Goal: Task Accomplishment & Management: Manage account settings

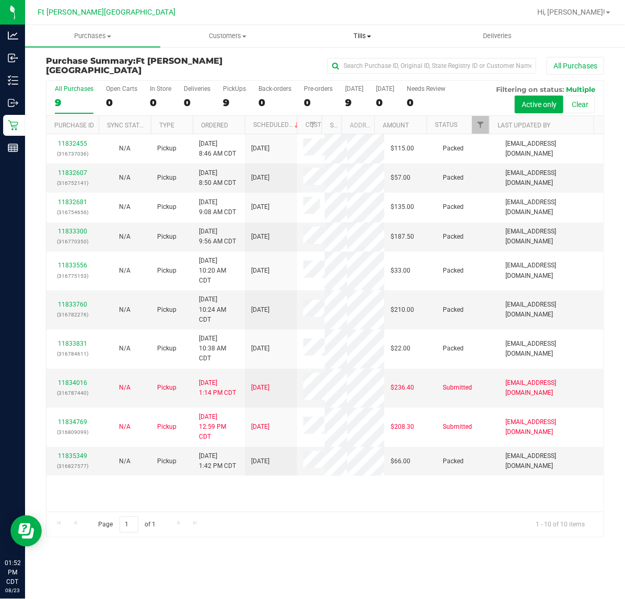
click at [356, 29] on uib-tab-heading "Tills Manage tills Reconcile e-payments" at bounding box center [363, 36] width 134 height 21
click at [330, 54] on ul "Manage tills Reconcile e-payments" at bounding box center [362, 70] width 135 height 44
click at [331, 61] on span "Manage tills" at bounding box center [330, 62] width 70 height 9
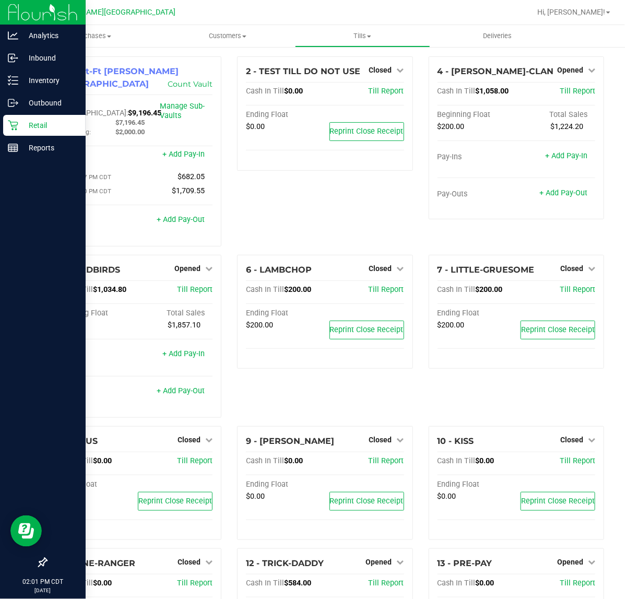
click at [22, 124] on p "Retail" at bounding box center [49, 125] width 63 height 13
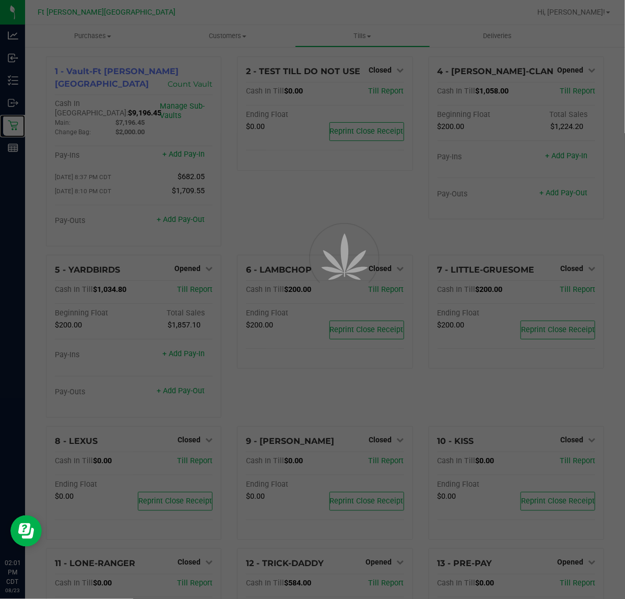
drag, startPoint x: 22, startPoint y: 124, endPoint x: 96, endPoint y: 126, distance: 73.1
click at [25, 103] on nav "Analytics Inbound Inventory Outbound Retail Reports 02:01 PM CDT 08/23/2025 08/…" at bounding box center [12, 299] width 25 height 599
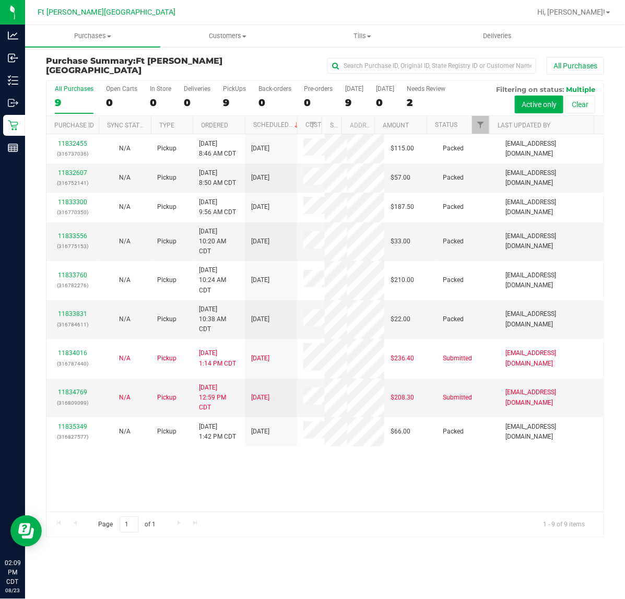
drag, startPoint x: 332, startPoint y: 499, endPoint x: 320, endPoint y: 492, distance: 13.5
click at [332, 499] on div "11832455 (316737036) N/A Pickup 8/23/2025 8:46 AM CDT 8/23/2025 $115.00 Packed …" at bounding box center [324, 323] width 557 height 378
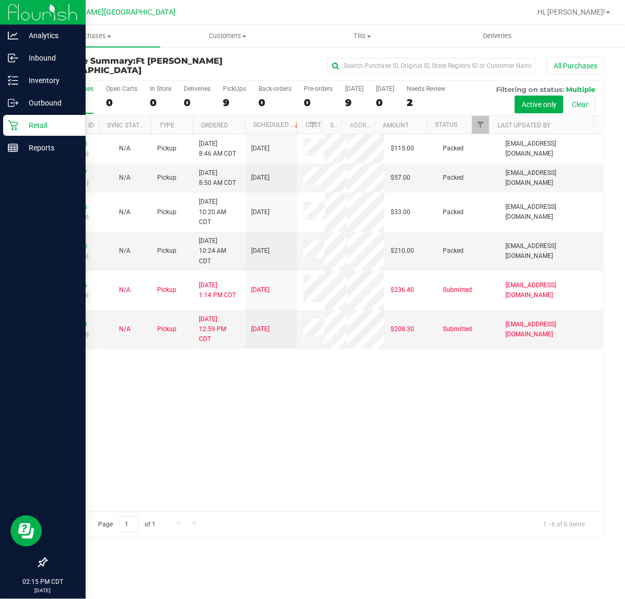
click at [10, 128] on icon at bounding box center [13, 125] width 10 height 10
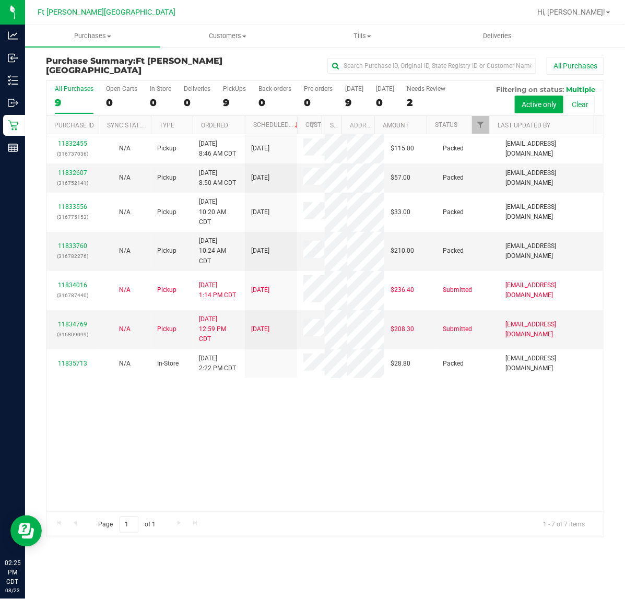
click at [367, 453] on div "11832455 (316737036) N/A Pickup 8/23/2025 8:46 AM CDT 8/23/2025 $115.00 Packed …" at bounding box center [324, 323] width 557 height 378
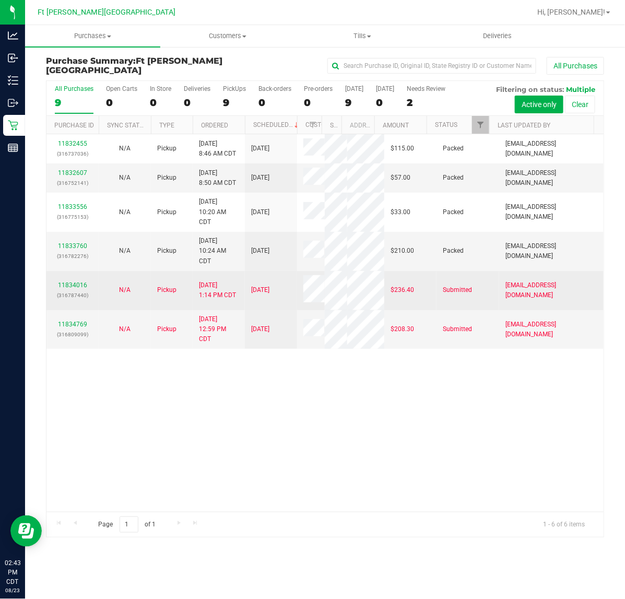
click at [73, 300] on div "11834016 (316787440)" at bounding box center [73, 290] width 40 height 20
click at [72, 289] on link "11834016" at bounding box center [72, 284] width 29 height 7
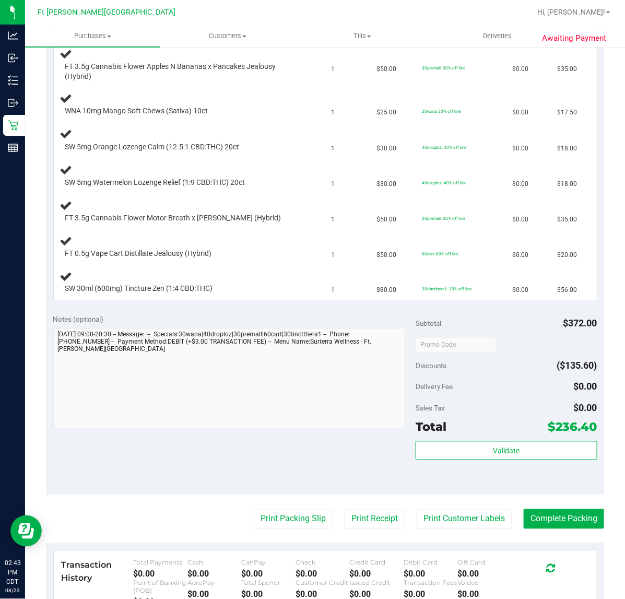
scroll to position [392, 0]
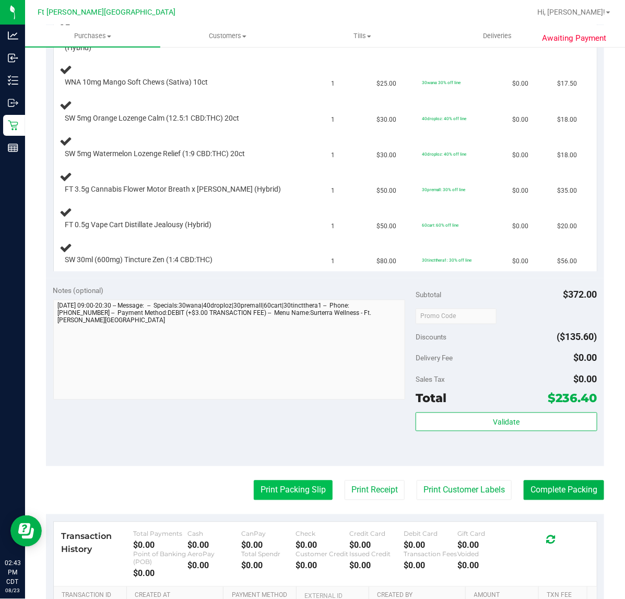
click at [279, 495] on button "Print Packing Slip" at bounding box center [293, 490] width 79 height 20
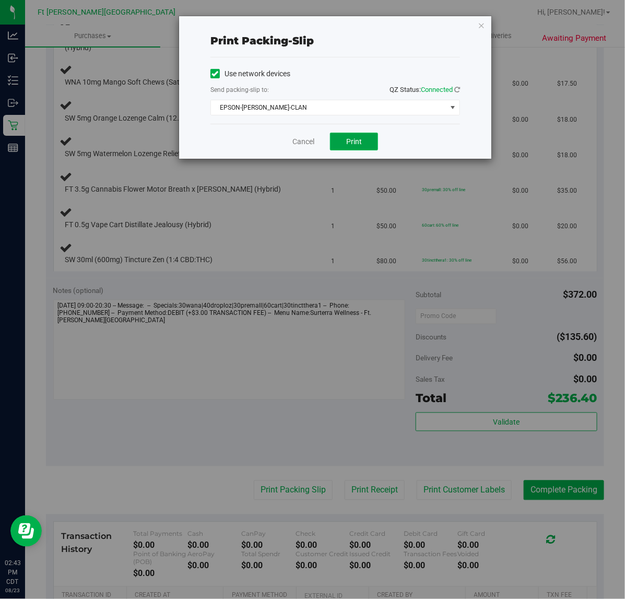
click at [353, 141] on span "Print" at bounding box center [354, 141] width 16 height 8
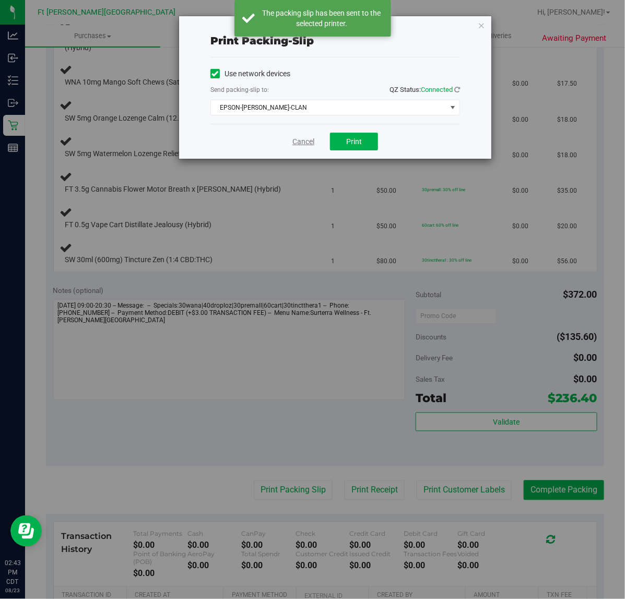
click at [303, 140] on link "Cancel" at bounding box center [303, 141] width 22 height 11
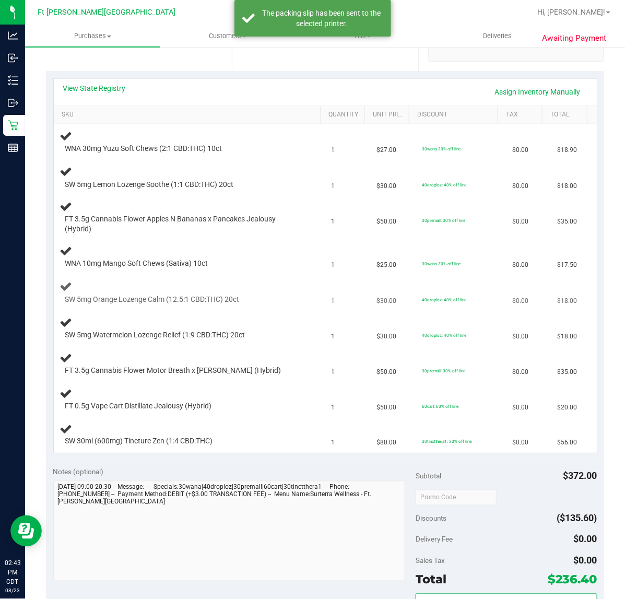
scroll to position [196, 0]
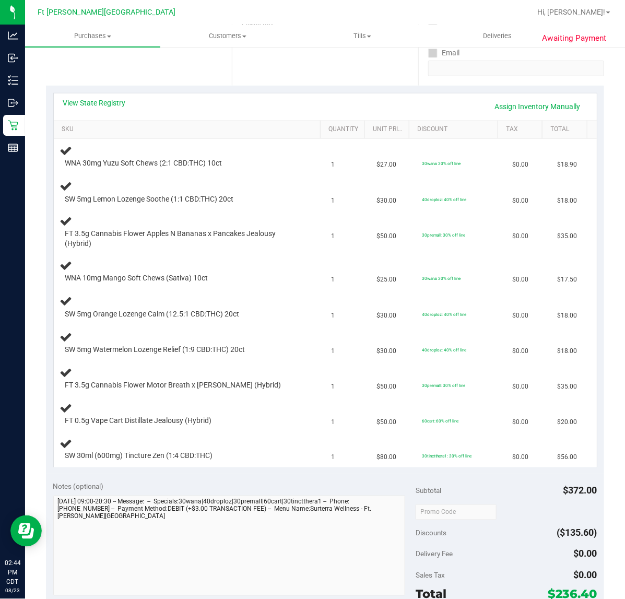
click at [220, 474] on div "View State Registry Assign Inventory Manually SKU Quantity Unit Price Discount …" at bounding box center [325, 280] width 558 height 388
click at [254, 408] on div "FT 0.5g Vape Cart Distillate Jealousy (Hybrid)" at bounding box center [189, 414] width 259 height 25
click at [234, 391] on td "FT 3.5g Cannabis Flower Motor Breath x Mike Larry (Hybrid)" at bounding box center [190, 379] width 272 height 36
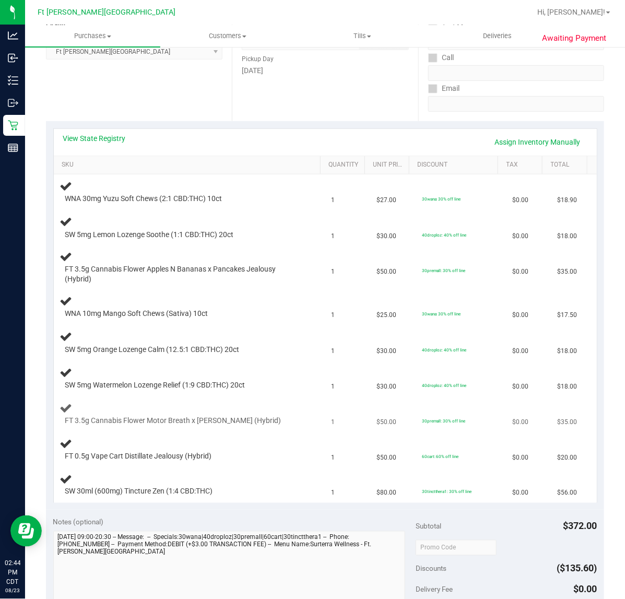
scroll to position [131, 0]
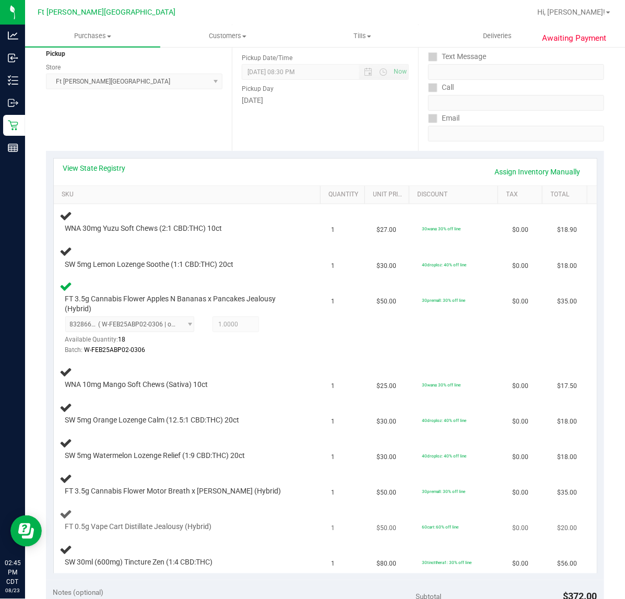
drag, startPoint x: 226, startPoint y: 528, endPoint x: 78, endPoint y: 534, distance: 147.9
click at [78, 534] on td "FT 0.5g Vape Cart Distillate Jealousy (Hybrid)" at bounding box center [190, 521] width 272 height 36
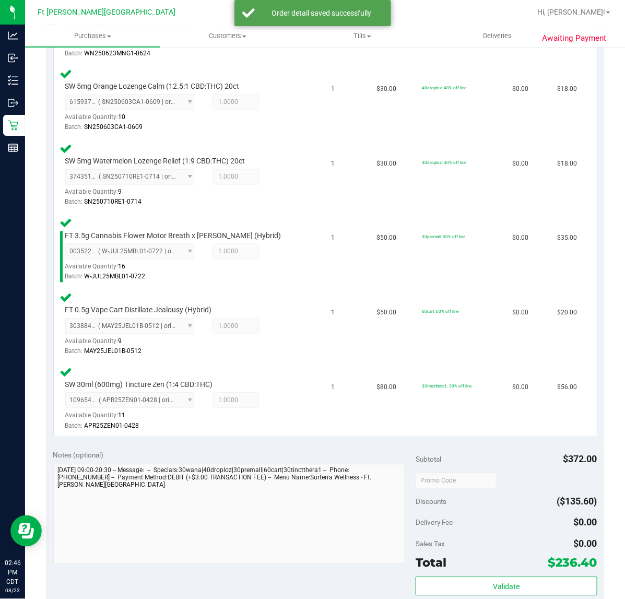
scroll to position [587, 0]
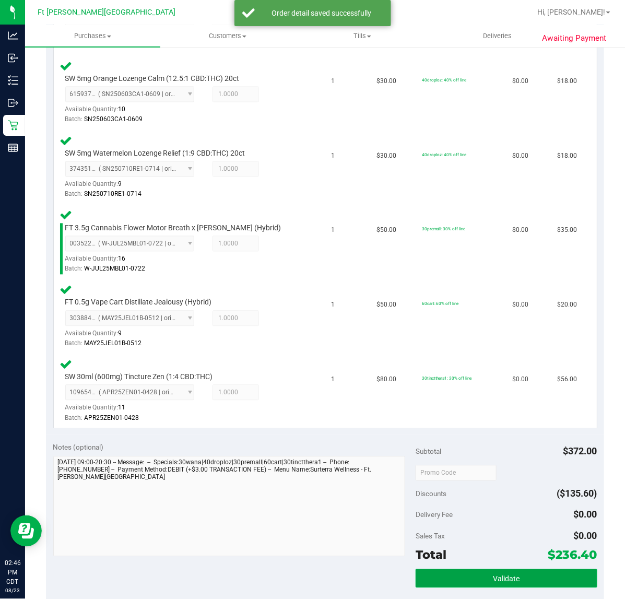
click at [463, 574] on button "Validate" at bounding box center [506, 578] width 181 height 19
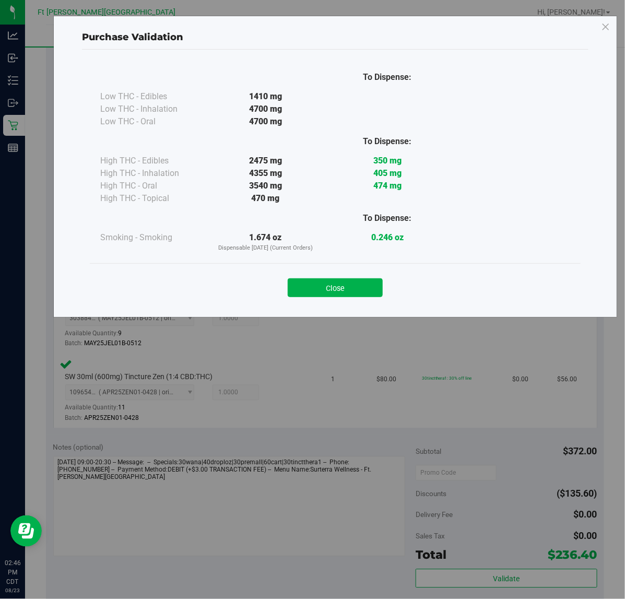
drag, startPoint x: 329, startPoint y: 288, endPoint x: 340, endPoint y: 293, distance: 12.4
click at [330, 288] on button "Close" at bounding box center [335, 287] width 95 height 19
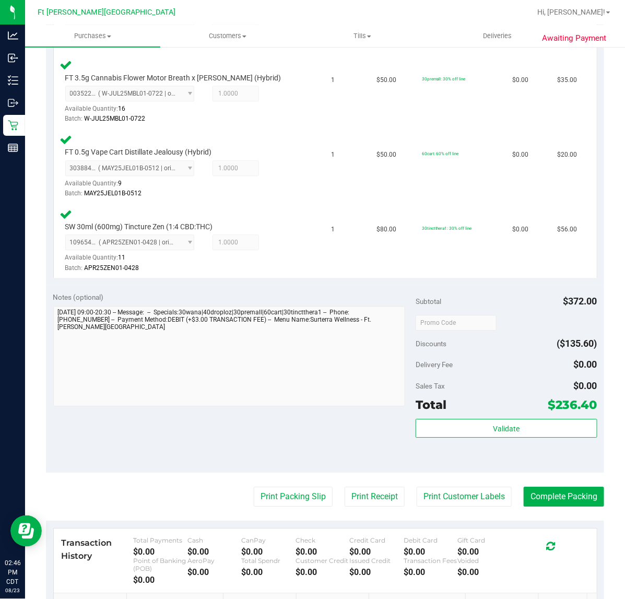
scroll to position [877, 0]
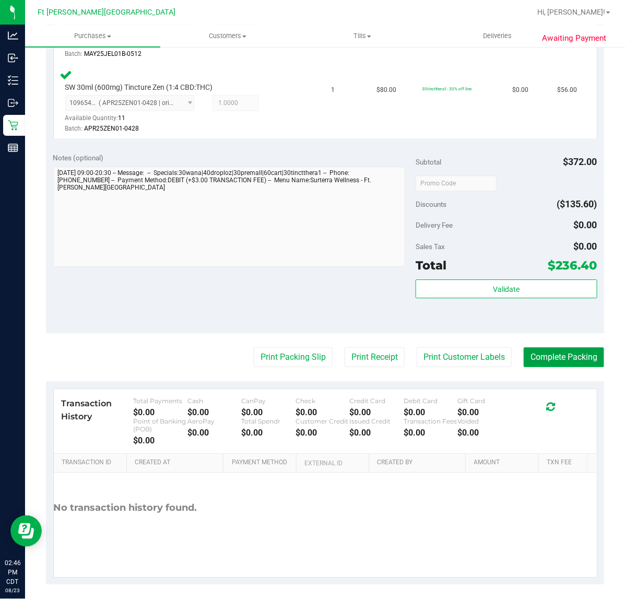
click at [527, 350] on button "Complete Packing" at bounding box center [564, 357] width 80 height 20
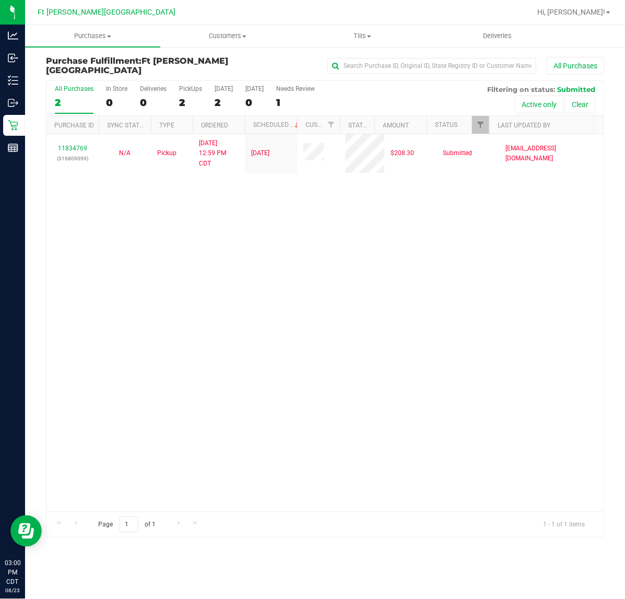
click at [336, 400] on div "11834769 (316809099) N/A Pickup 8/23/2025 12:59 PM CDT 8/23/2025 $208.30 Submit…" at bounding box center [324, 323] width 557 height 378
click at [195, 311] on div "11834769 (316809099) N/A Pickup 8/23/2025 12:59 PM CDT 8/23/2025 $208.30 Submit…" at bounding box center [324, 323] width 557 height 378
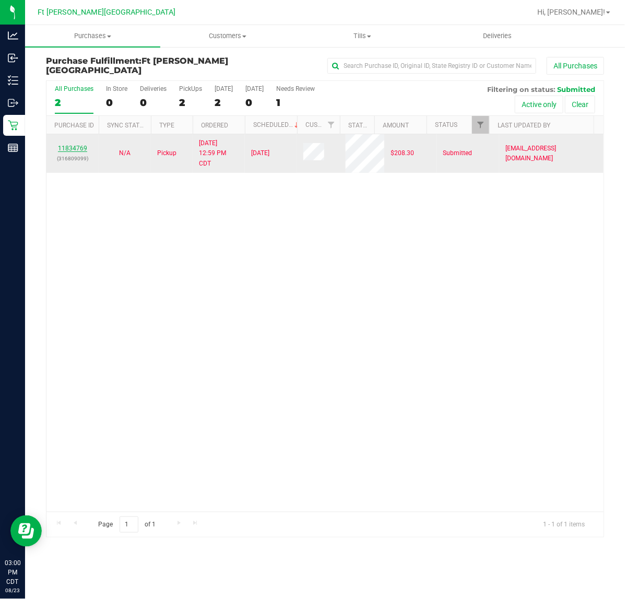
click at [85, 150] on link "11834769" at bounding box center [72, 148] width 29 height 7
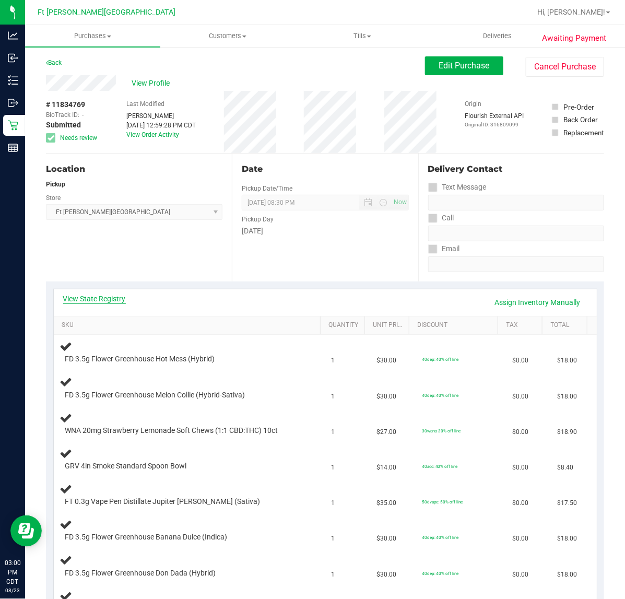
click at [120, 303] on link "View State Registry" at bounding box center [94, 298] width 63 height 10
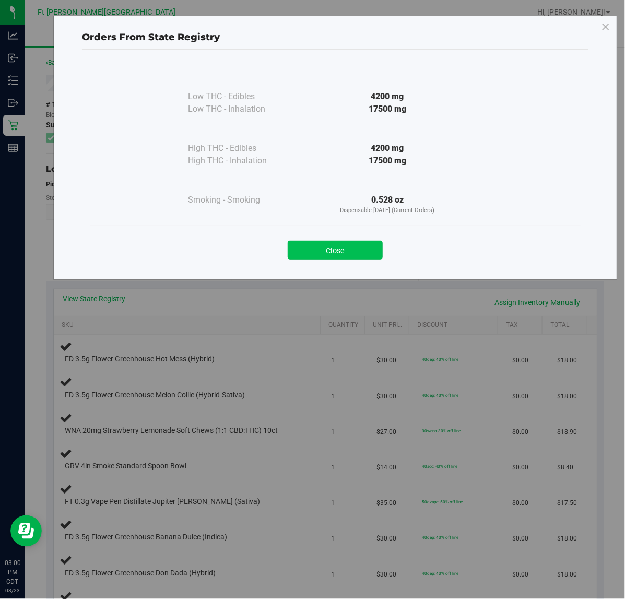
click at [369, 250] on button "Close" at bounding box center [335, 250] width 95 height 19
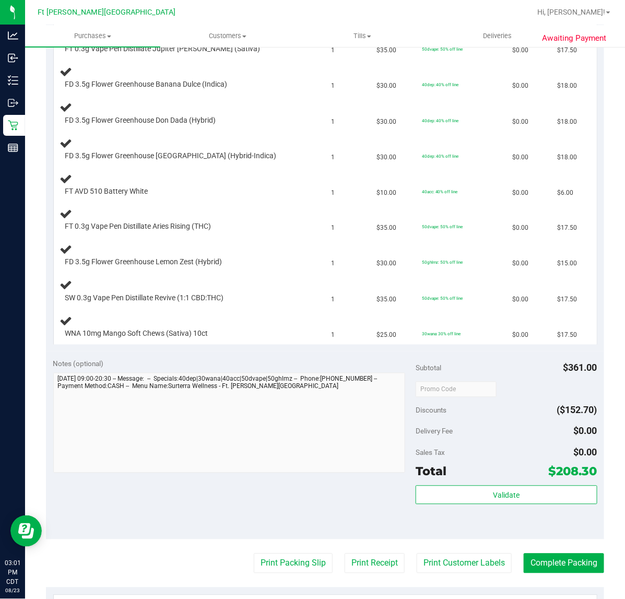
scroll to position [457, 0]
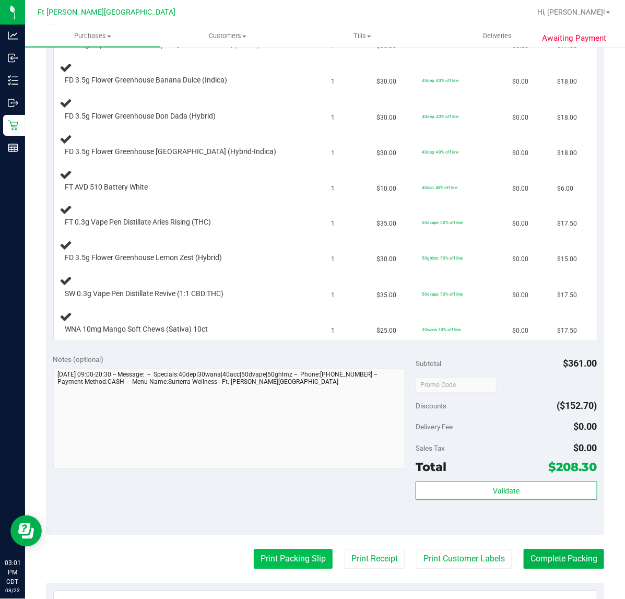
click at [312, 568] on button "Print Packing Slip" at bounding box center [293, 559] width 79 height 20
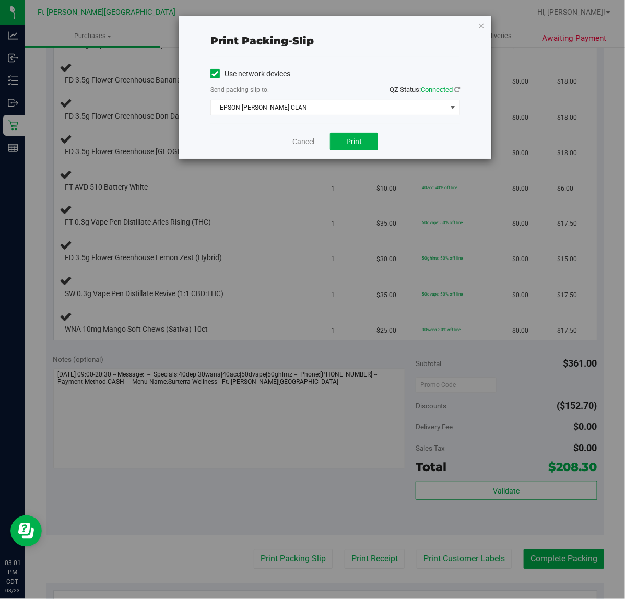
click at [359, 127] on div "Cancel Print" at bounding box center [335, 141] width 250 height 35
click at [358, 140] on span "Print" at bounding box center [354, 141] width 16 height 8
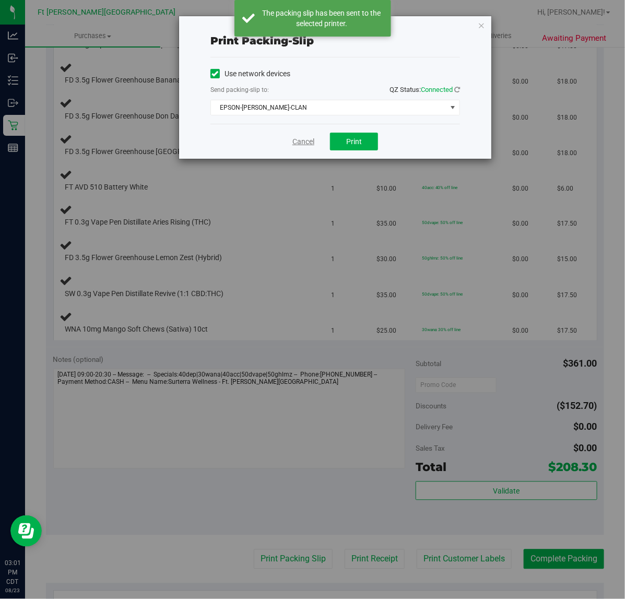
click at [303, 147] on link "Cancel" at bounding box center [303, 141] width 22 height 11
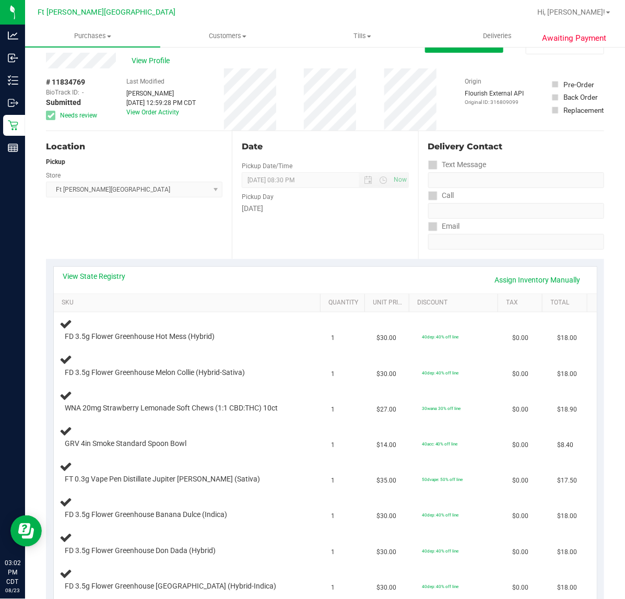
scroll to position [0, 0]
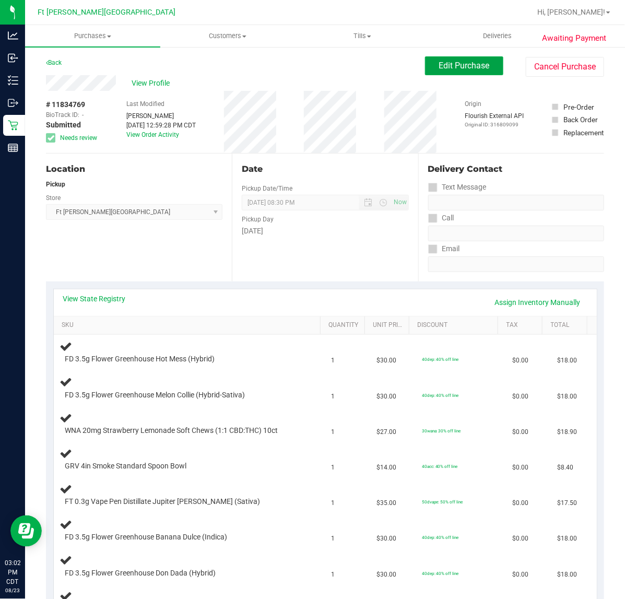
drag, startPoint x: 435, startPoint y: 72, endPoint x: 424, endPoint y: 80, distance: 13.4
click at [434, 72] on button "Edit Purchase" at bounding box center [464, 65] width 78 height 19
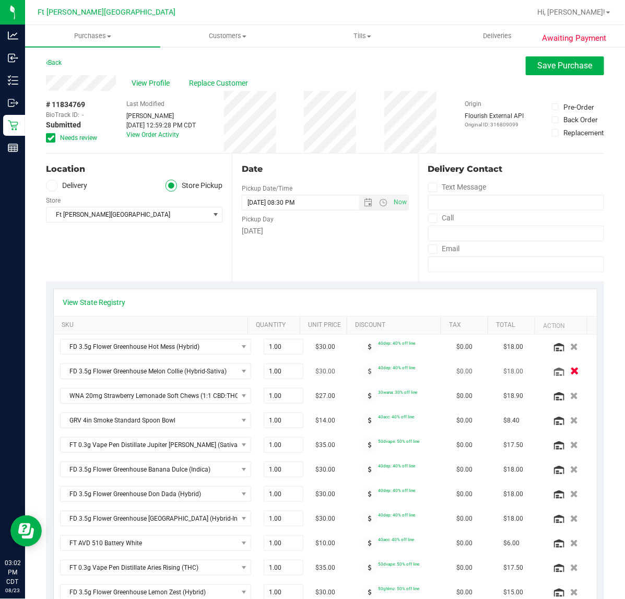
click at [570, 372] on icon "button" at bounding box center [574, 372] width 9 height 8
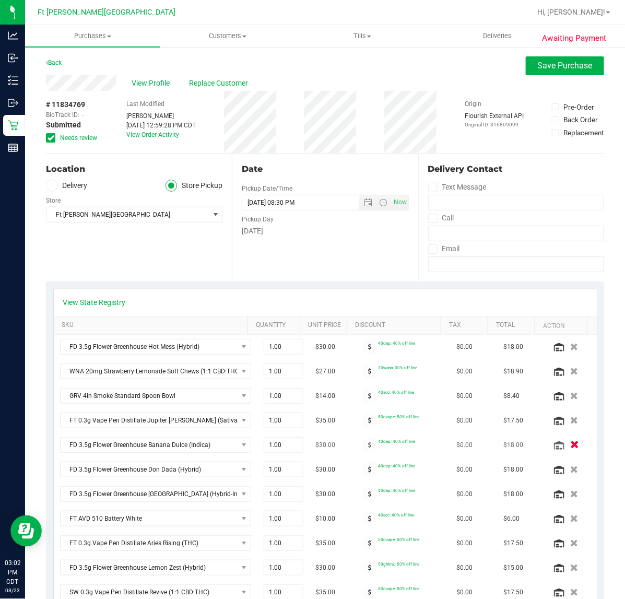
click at [570, 446] on icon "button" at bounding box center [574, 445] width 9 height 8
click at [573, 63] on span "Save Purchase" at bounding box center [565, 66] width 55 height 10
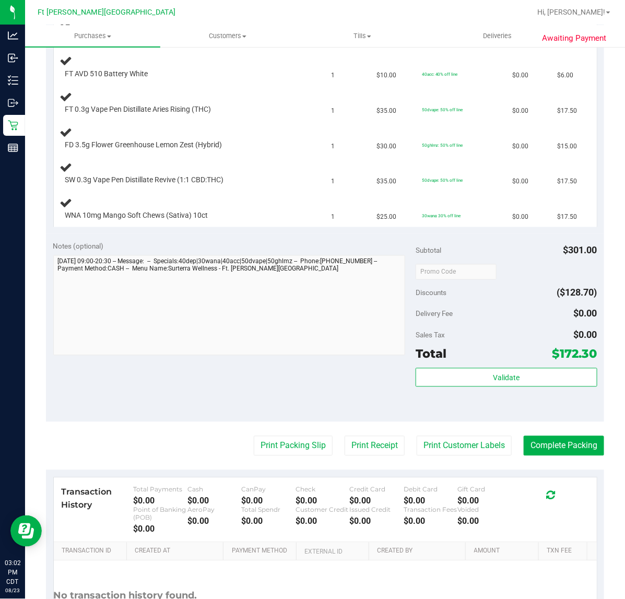
scroll to position [587, 0]
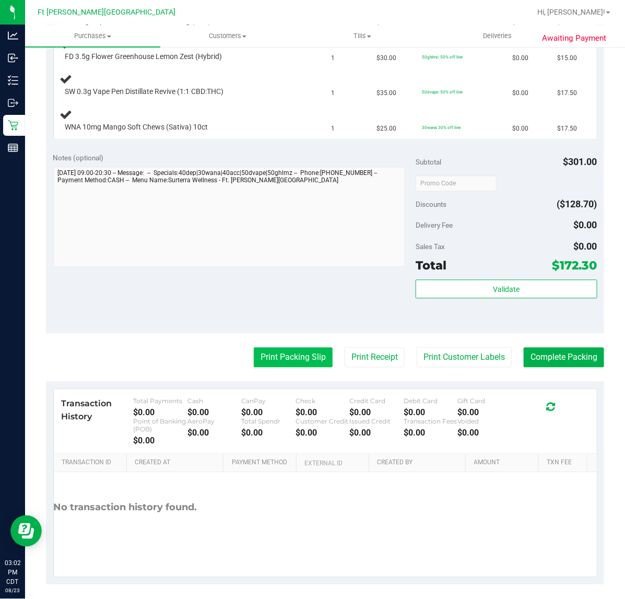
click at [275, 358] on button "Print Packing Slip" at bounding box center [293, 358] width 79 height 20
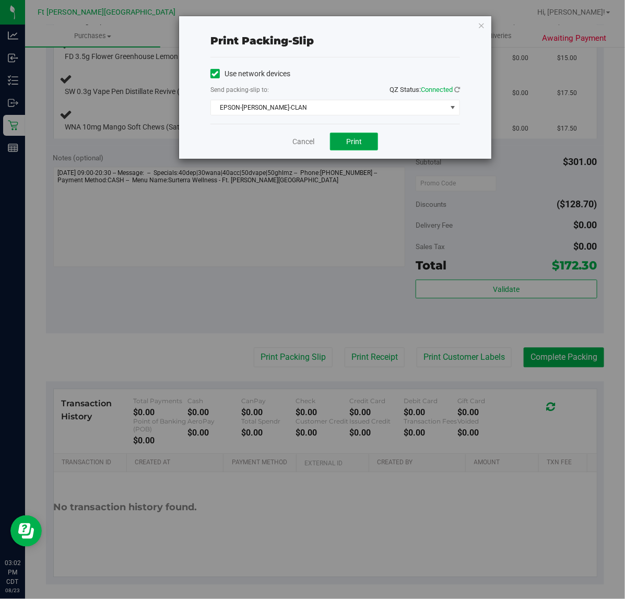
click at [361, 142] on span "Print" at bounding box center [354, 141] width 16 height 8
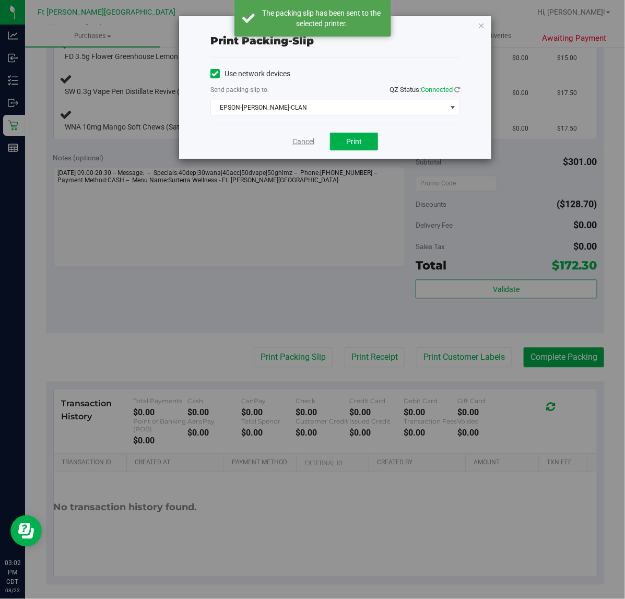
click at [303, 139] on link "Cancel" at bounding box center [303, 141] width 22 height 11
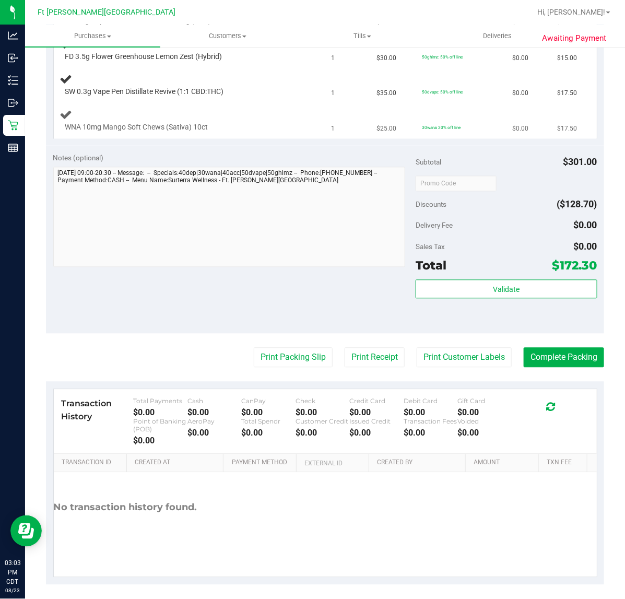
click at [244, 125] on div "WNA 10mg Mango Soft Chews (Sativa) 10ct" at bounding box center [179, 128] width 238 height 10
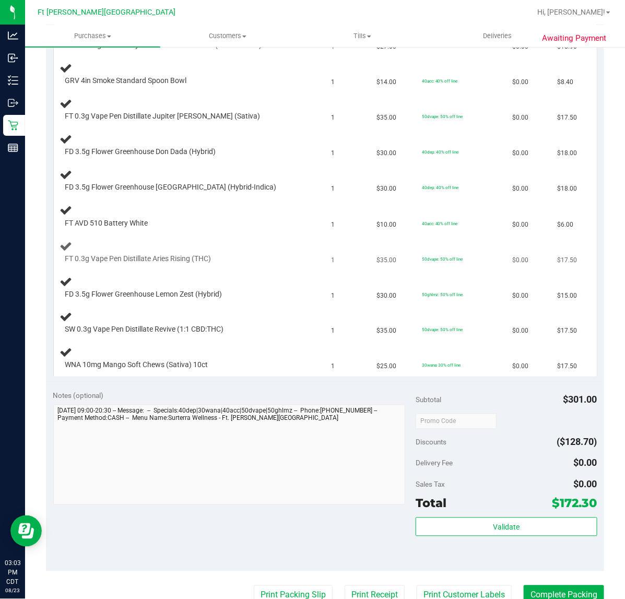
scroll to position [196, 0]
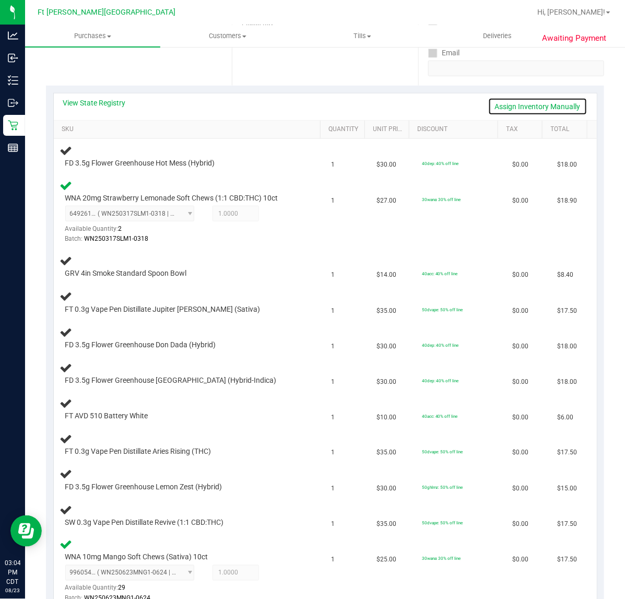
click at [551, 100] on link "Assign Inventory Manually" at bounding box center [537, 107] width 99 height 18
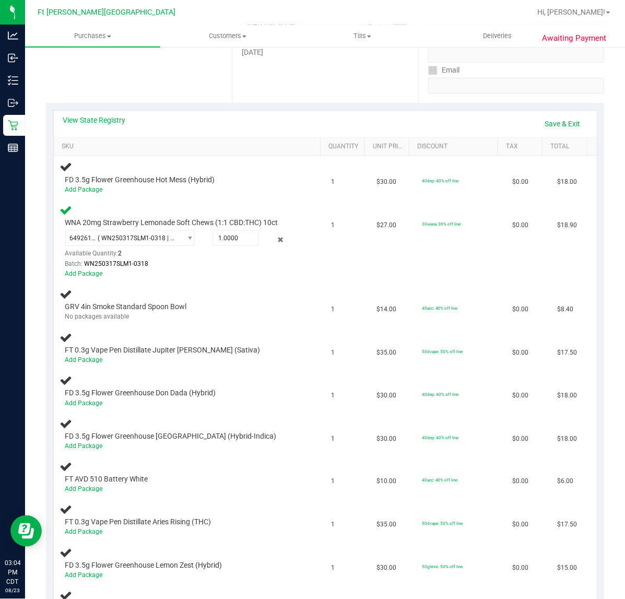
scroll to position [65, 0]
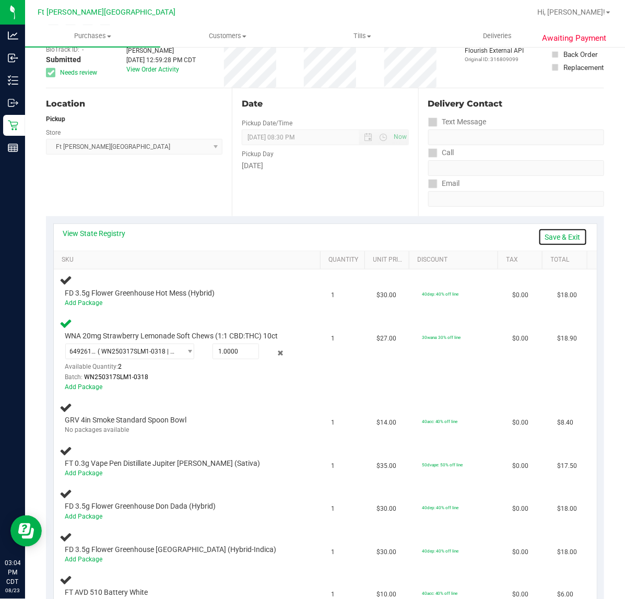
click at [547, 232] on link "Save & Exit" at bounding box center [562, 237] width 49 height 18
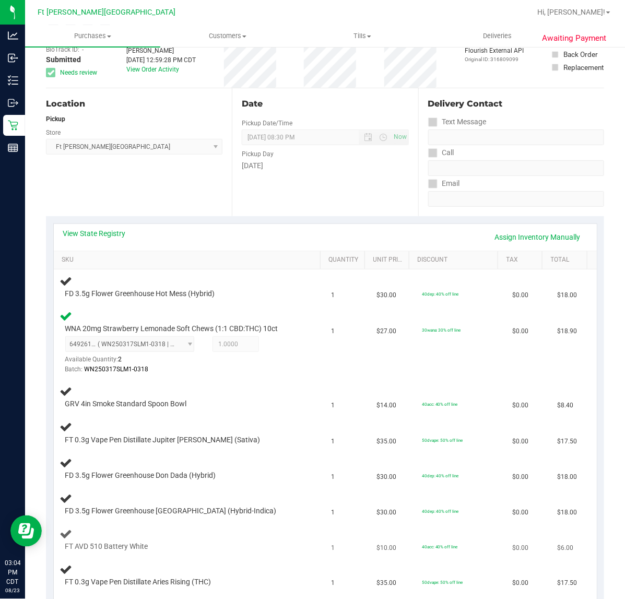
click at [325, 523] on td "1" at bounding box center [347, 540] width 45 height 36
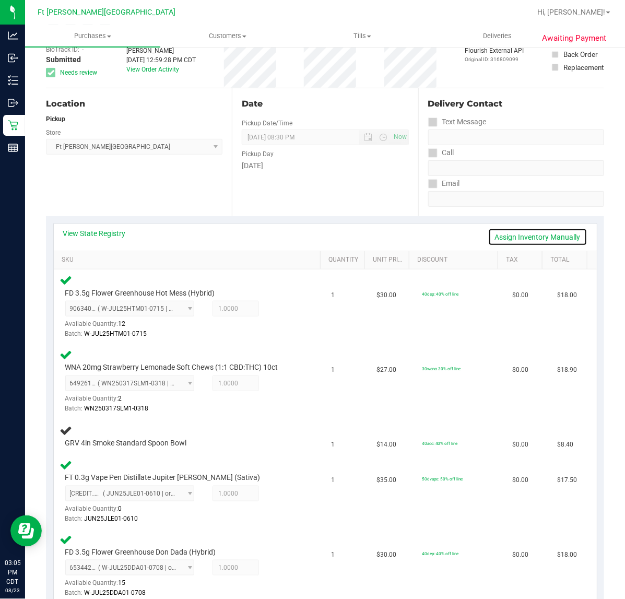
click at [515, 237] on link "Assign Inventory Manually" at bounding box center [537, 237] width 99 height 18
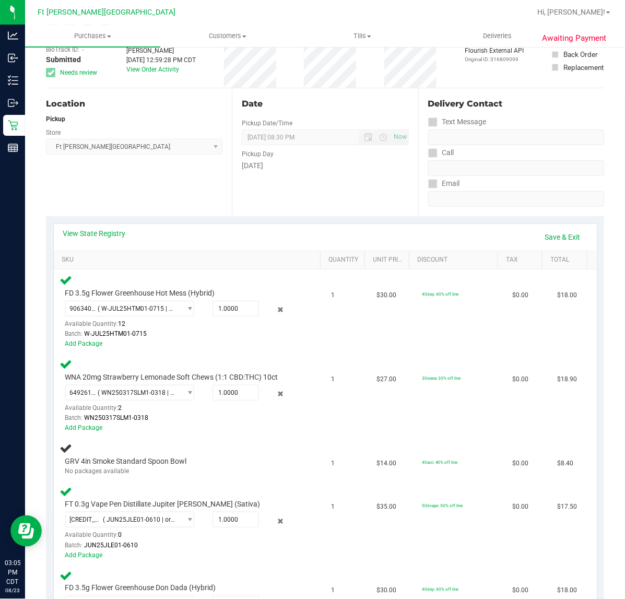
click at [515, 237] on div "View State Registry Save & Exit" at bounding box center [325, 237] width 524 height 18
click at [564, 241] on link "Save & Exit" at bounding box center [562, 237] width 49 height 18
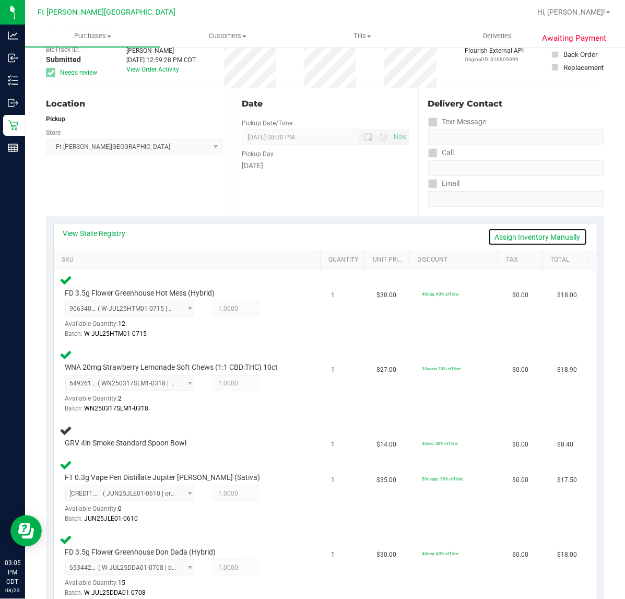
click at [504, 244] on link "Assign Inventory Manually" at bounding box center [537, 237] width 99 height 18
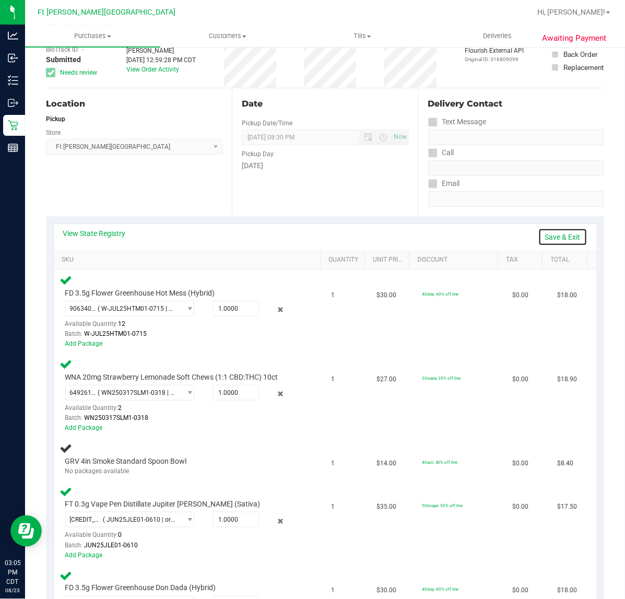
click at [550, 237] on link "Save & Exit" at bounding box center [562, 237] width 49 height 18
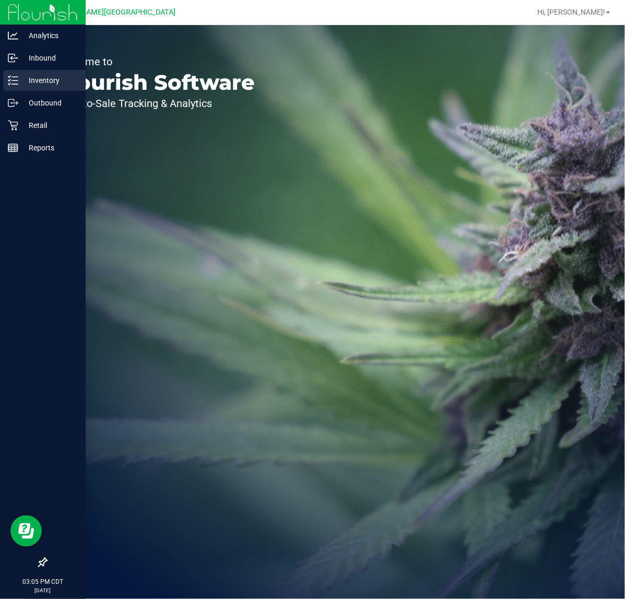
click at [12, 84] on icon at bounding box center [13, 80] width 10 height 10
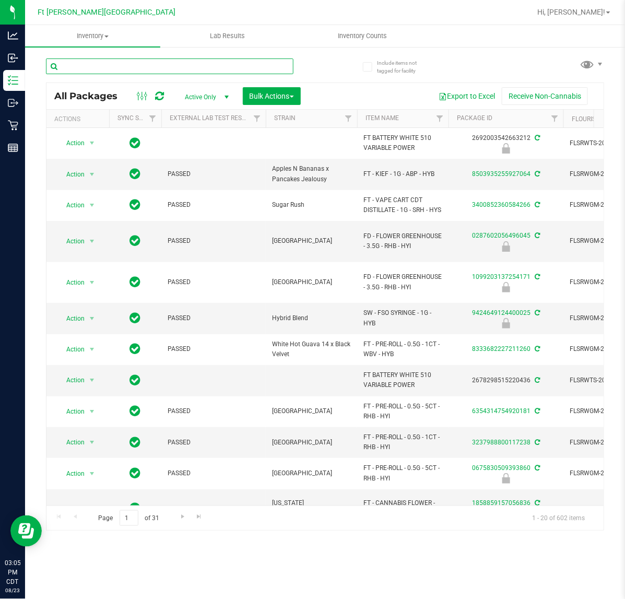
click at [136, 63] on input "text" at bounding box center [169, 66] width 247 height 16
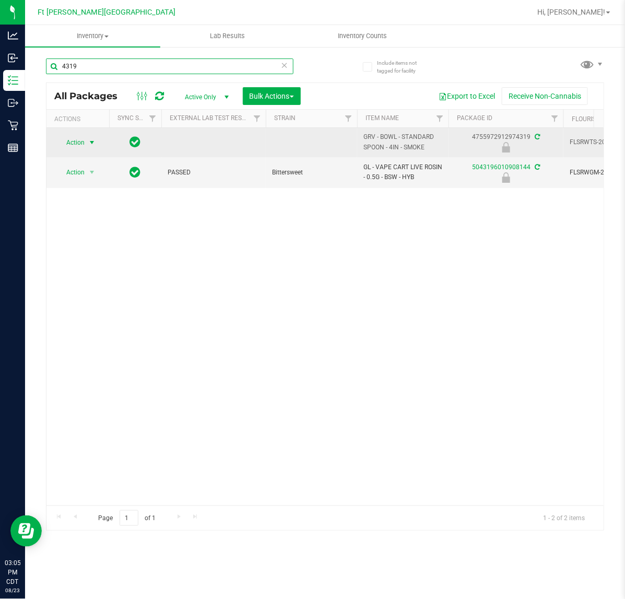
type input "4319"
drag, startPoint x: 92, startPoint y: 137, endPoint x: 94, endPoint y: 144, distance: 6.5
click at [92, 139] on span "select" at bounding box center [92, 142] width 13 height 15
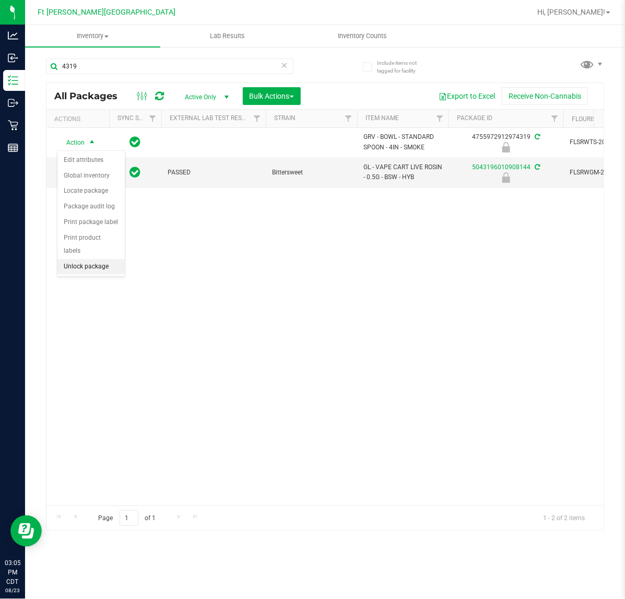
click at [87, 259] on li "Unlock package" at bounding box center [90, 267] width 67 height 16
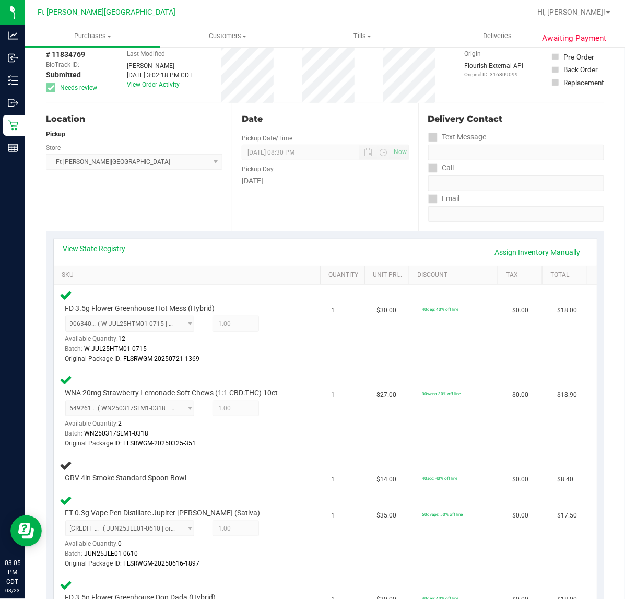
scroll to position [65, 0]
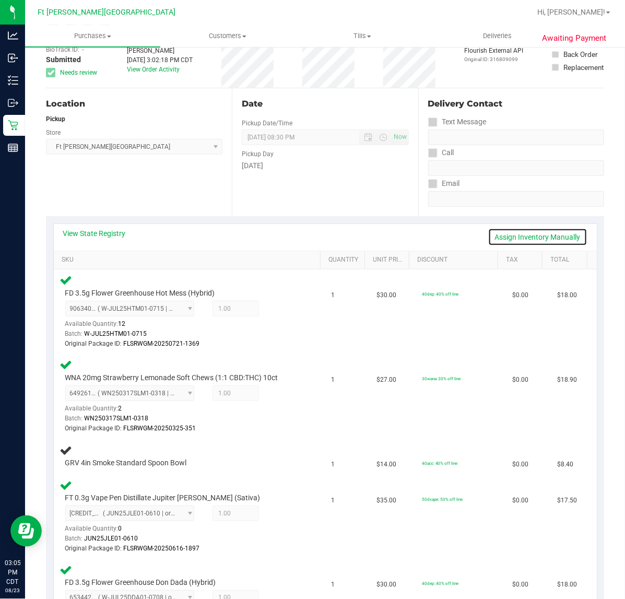
click at [497, 237] on link "Assign Inventory Manually" at bounding box center [537, 237] width 99 height 18
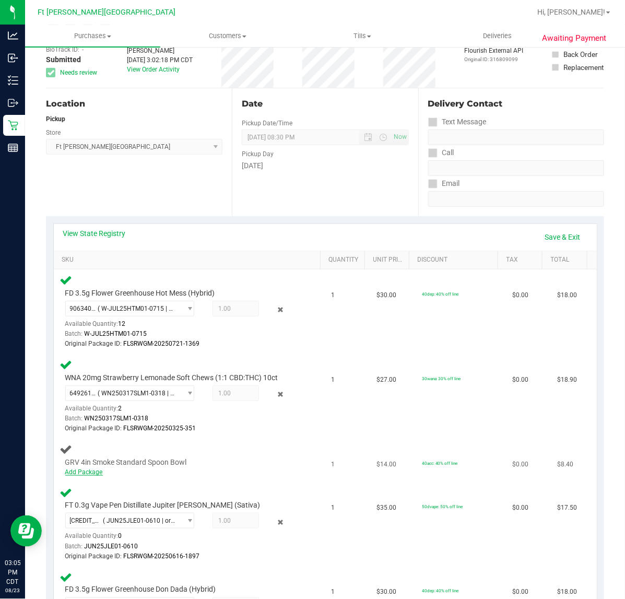
click at [93, 468] on link "Add Package" at bounding box center [84, 471] width 38 height 7
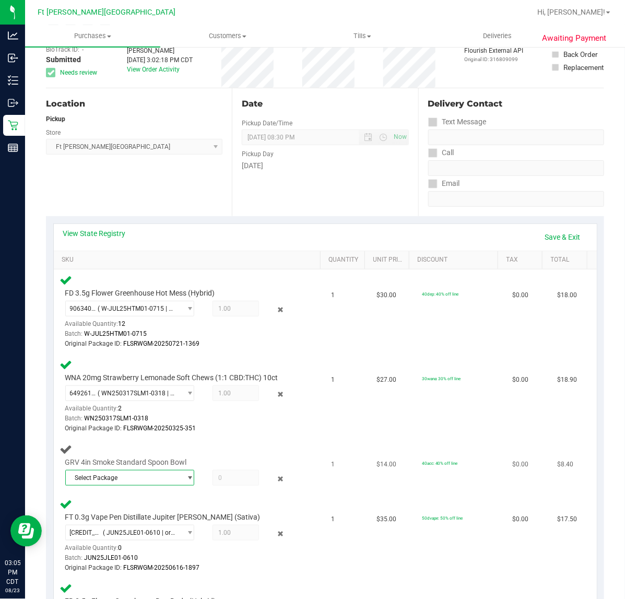
click at [154, 475] on span "Select Package" at bounding box center [123, 477] width 115 height 15
click at [121, 520] on span "4755972912974319" at bounding box center [101, 518] width 58 height 7
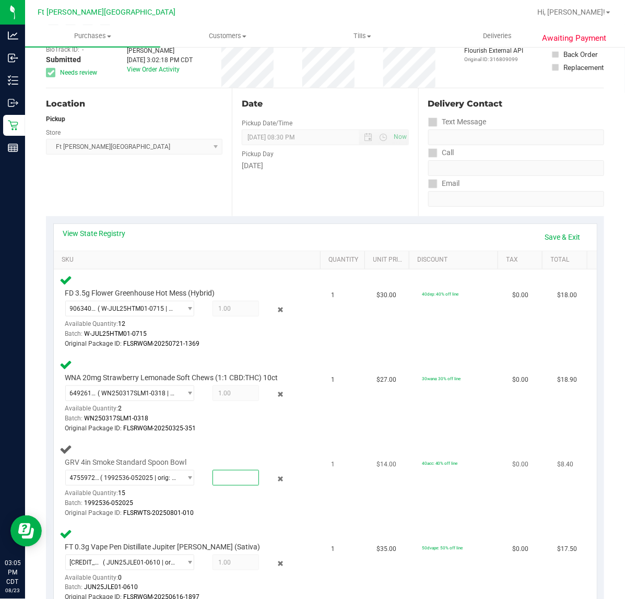
click at [231, 474] on span at bounding box center [236, 478] width 46 height 16
type input "1"
type input "1.0000"
click at [269, 426] on div "Original Package ID: FLSRWGM-20250325-351" at bounding box center [181, 428] width 233 height 10
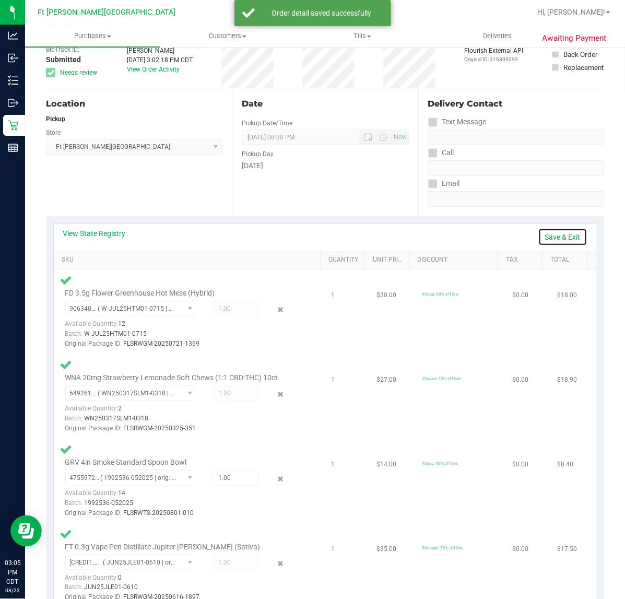
click at [538, 238] on link "Save & Exit" at bounding box center [562, 237] width 49 height 18
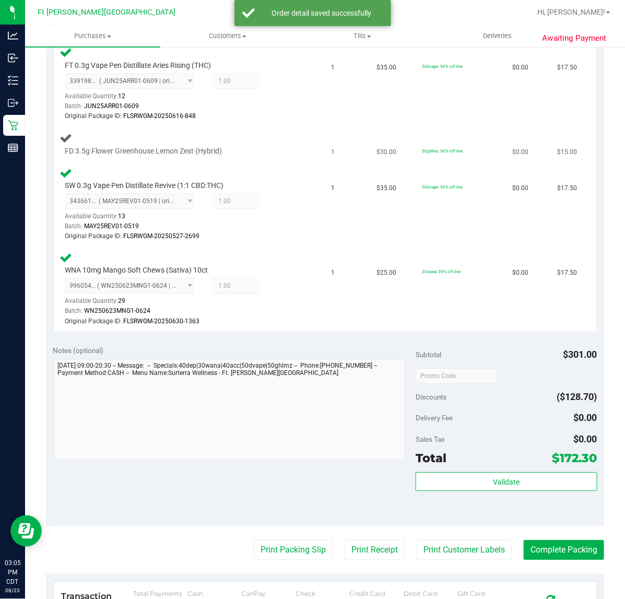
scroll to position [1077, 0]
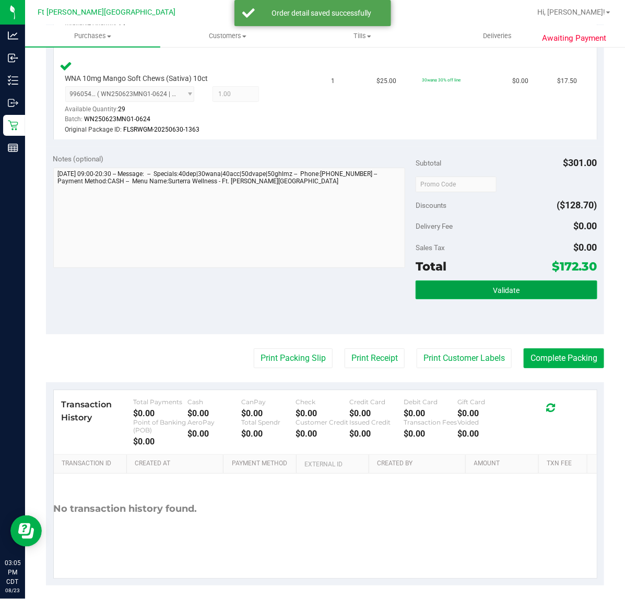
click at [493, 286] on span "Validate" at bounding box center [506, 290] width 27 height 8
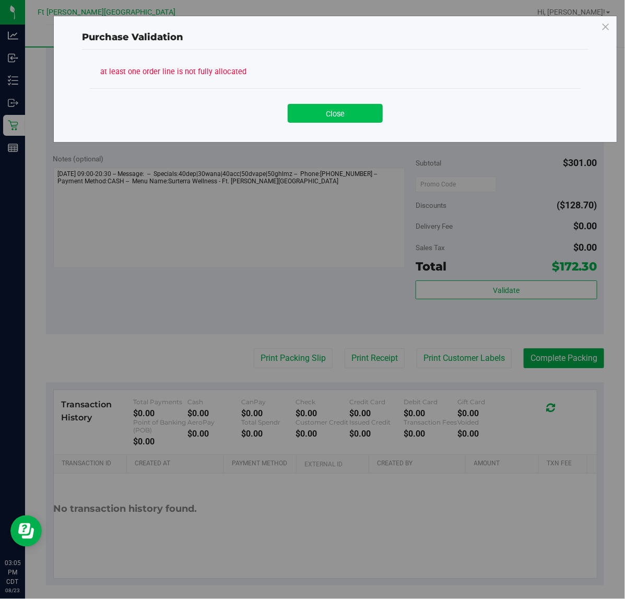
click at [343, 108] on button "Close" at bounding box center [335, 113] width 95 height 19
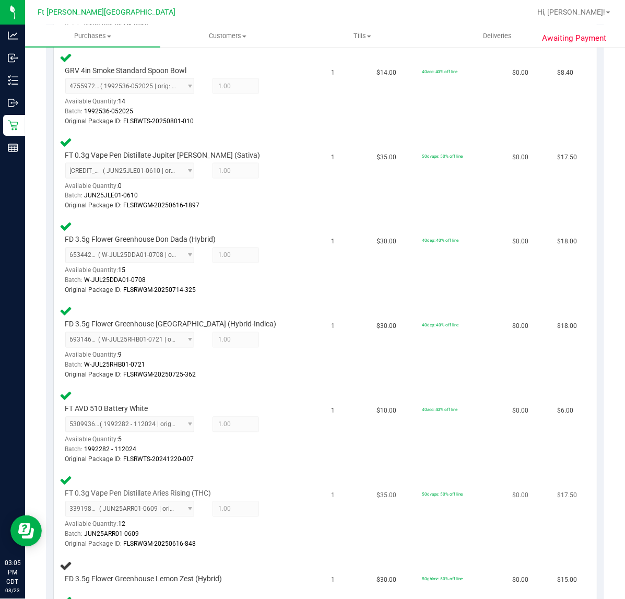
scroll to position [489, 0]
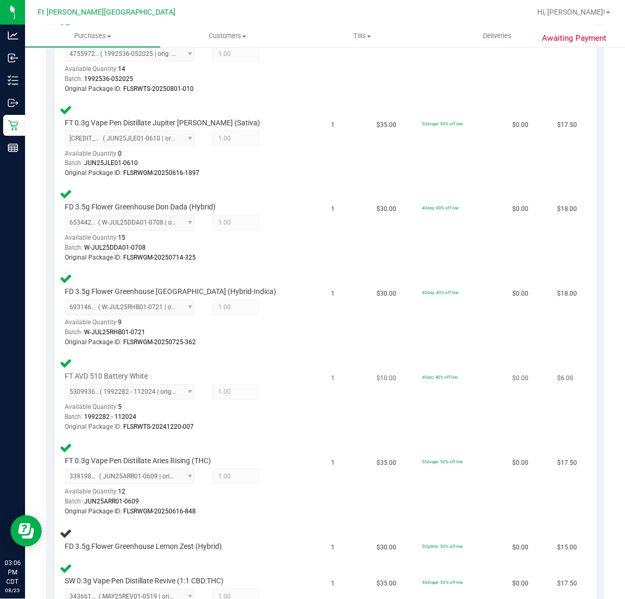
click at [222, 427] on div "Original Package ID: FLSRWTS-20241220-007" at bounding box center [181, 427] width 233 height 10
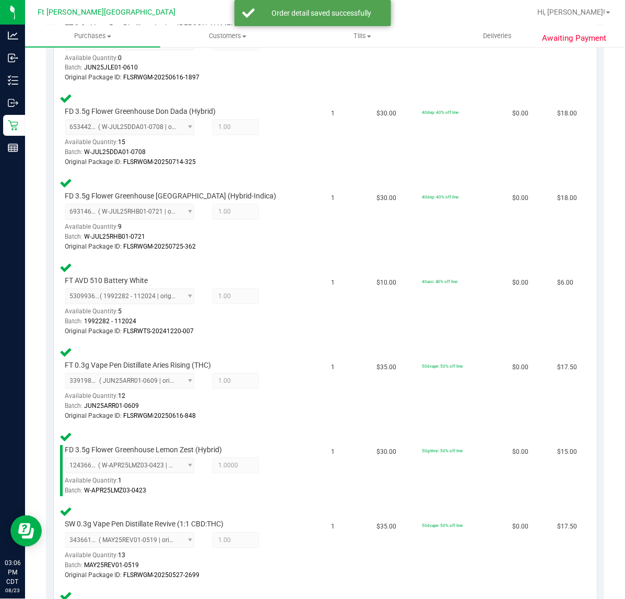
scroll to position [946, 0]
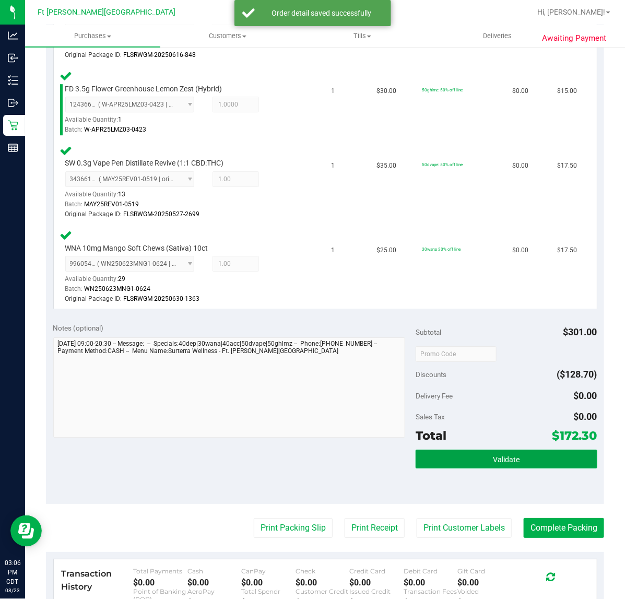
click at [510, 459] on button "Validate" at bounding box center [506, 459] width 181 height 19
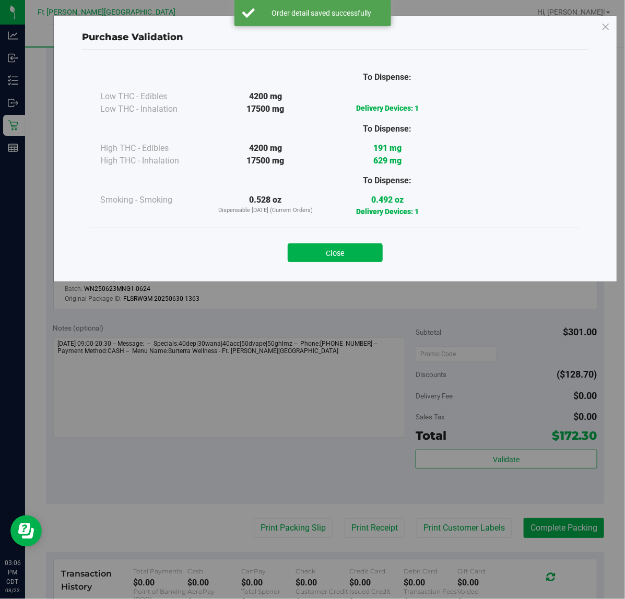
click at [339, 261] on button "Close" at bounding box center [335, 252] width 95 height 19
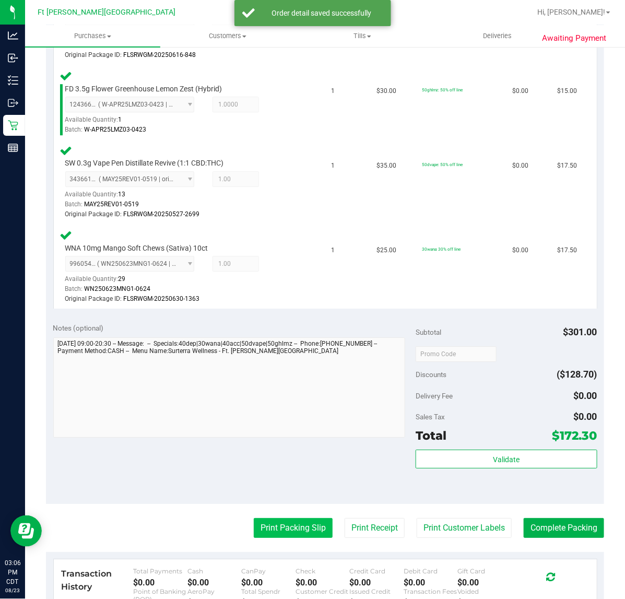
click at [299, 520] on button "Print Packing Slip" at bounding box center [293, 528] width 79 height 20
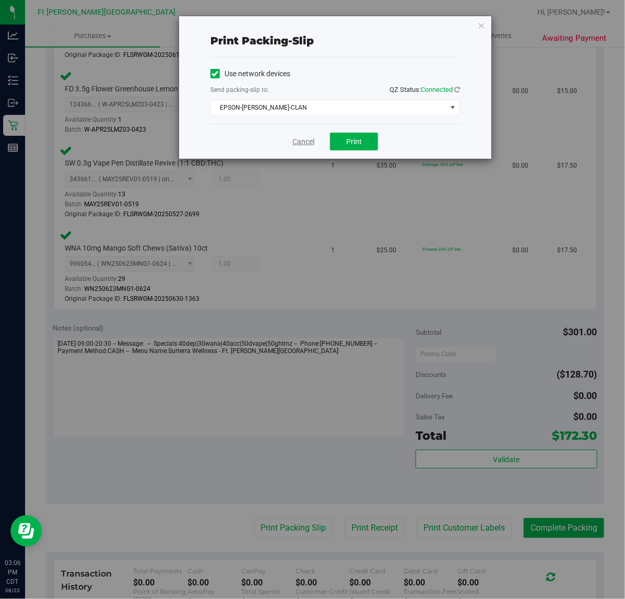
click at [302, 141] on link "Cancel" at bounding box center [303, 141] width 22 height 11
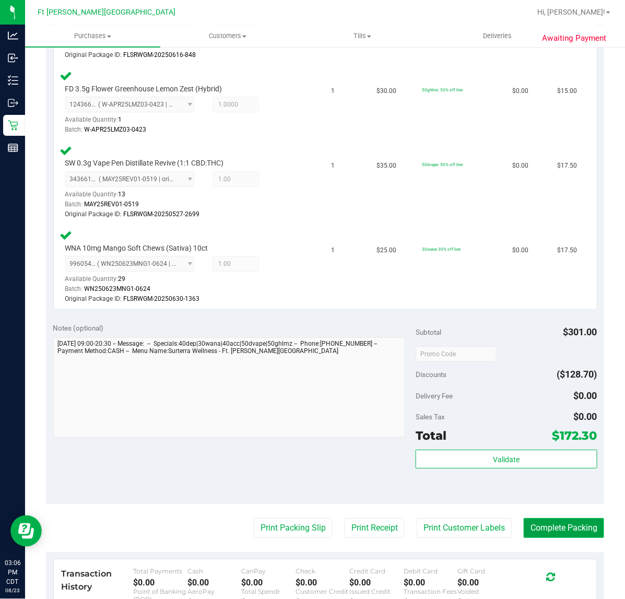
click at [582, 518] on button "Complete Packing" at bounding box center [564, 528] width 80 height 20
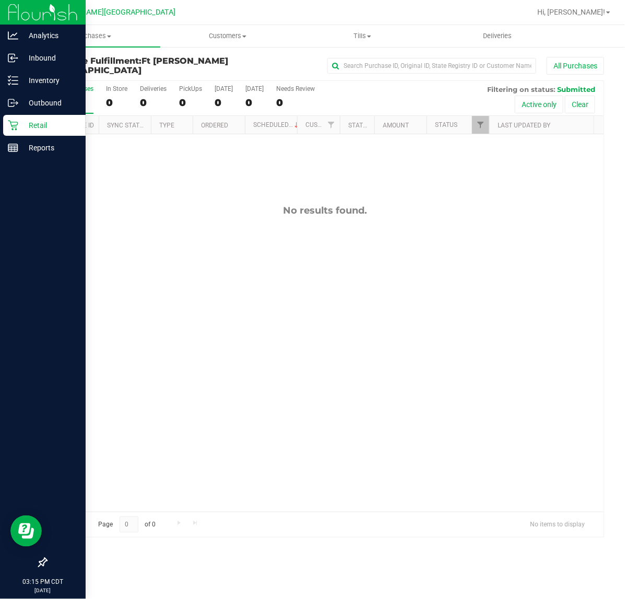
click at [19, 126] on p "Retail" at bounding box center [49, 125] width 63 height 13
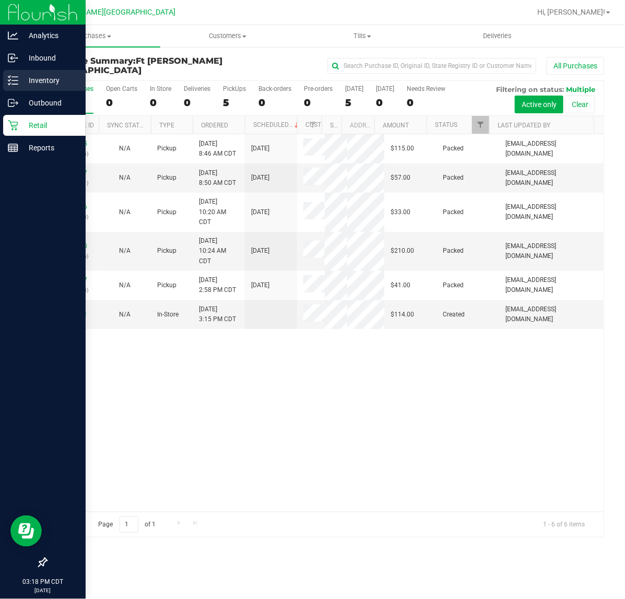
click at [20, 87] on div "Inventory" at bounding box center [44, 80] width 82 height 21
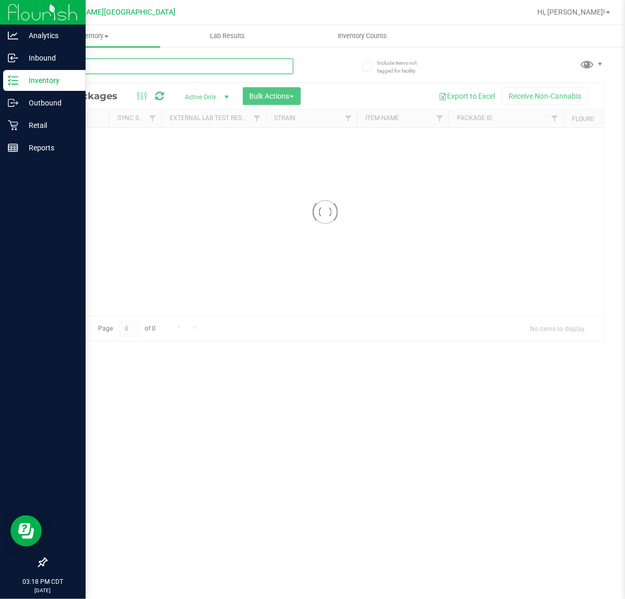
click at [151, 63] on input "text" at bounding box center [169, 66] width 247 height 16
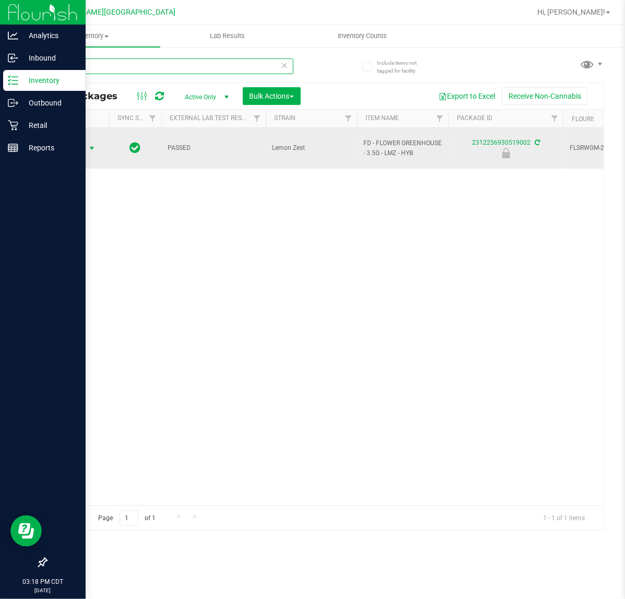
type input "9002"
click at [82, 145] on span "Action" at bounding box center [71, 148] width 28 height 15
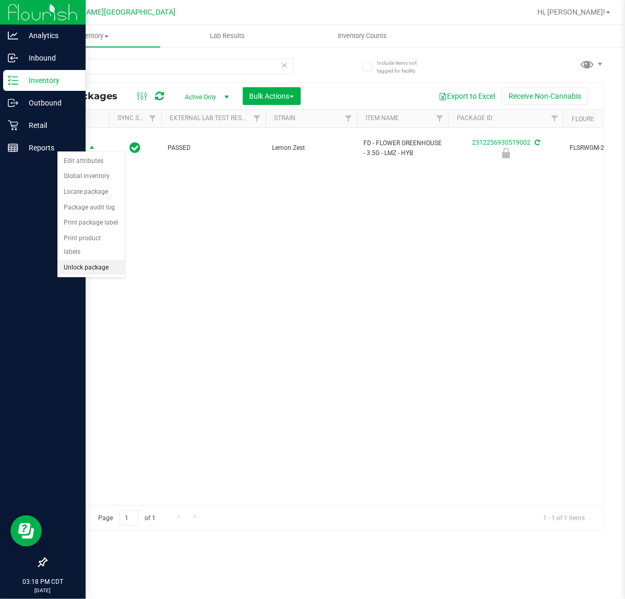
click at [73, 260] on li "Unlock package" at bounding box center [90, 268] width 67 height 16
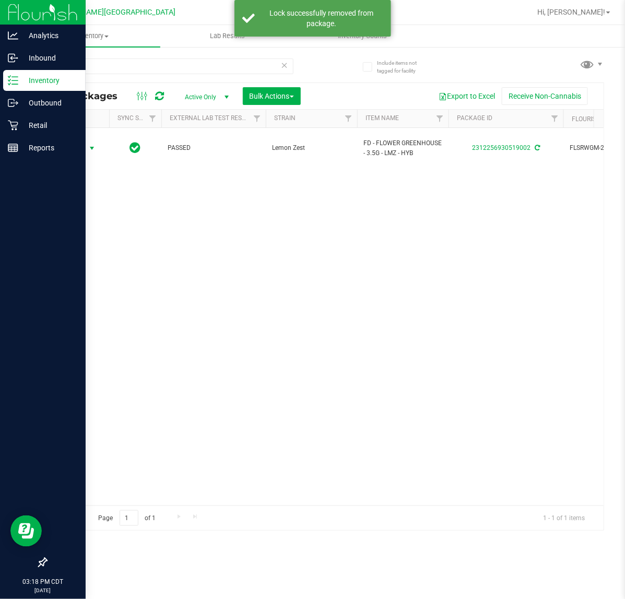
click at [87, 145] on span "select" at bounding box center [92, 148] width 13 height 15
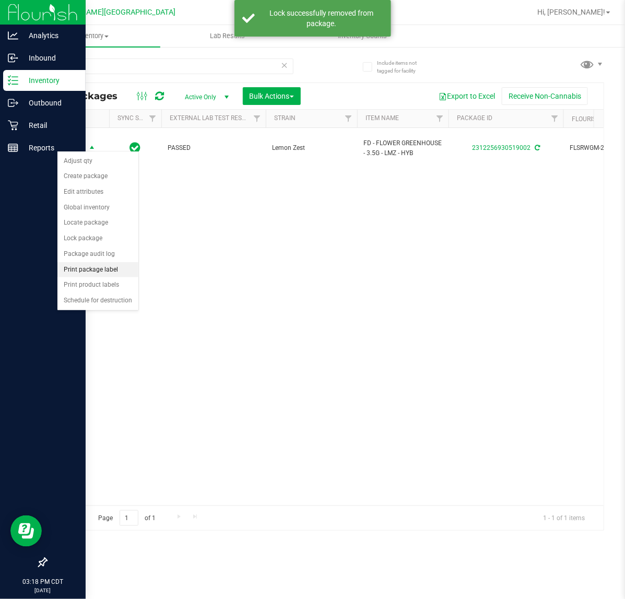
click at [102, 268] on li "Print package label" at bounding box center [97, 270] width 81 height 16
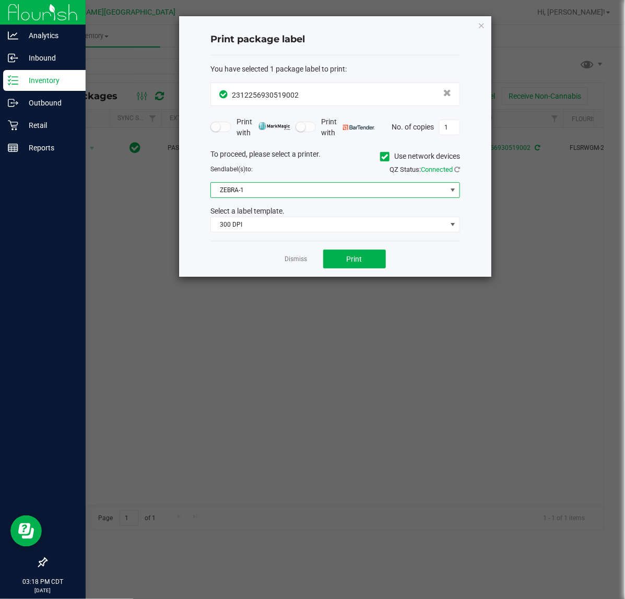
drag, startPoint x: 299, startPoint y: 194, endPoint x: 264, endPoint y: 197, distance: 35.6
click at [291, 194] on span "ZEBRA-1" at bounding box center [328, 190] width 235 height 15
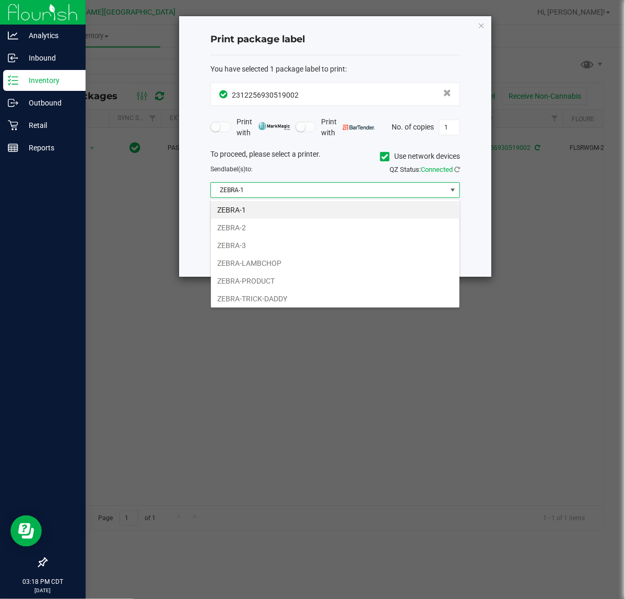
scroll to position [16, 249]
click at [238, 221] on li "ZEBRA-2" at bounding box center [335, 228] width 249 height 18
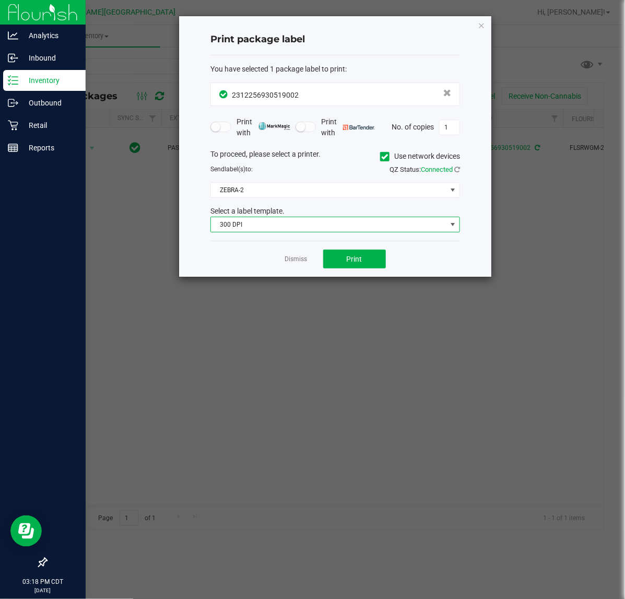
click at [274, 226] on span "300 DPI" at bounding box center [328, 224] width 235 height 15
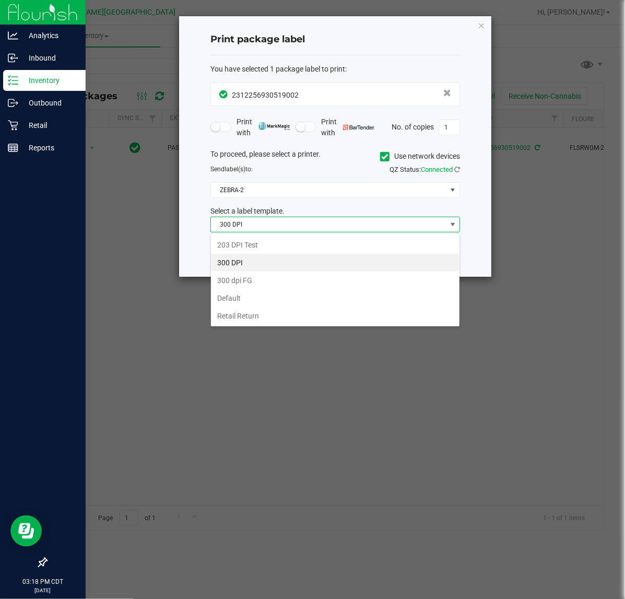
click at [239, 245] on li "203 DPI Test" at bounding box center [335, 245] width 249 height 18
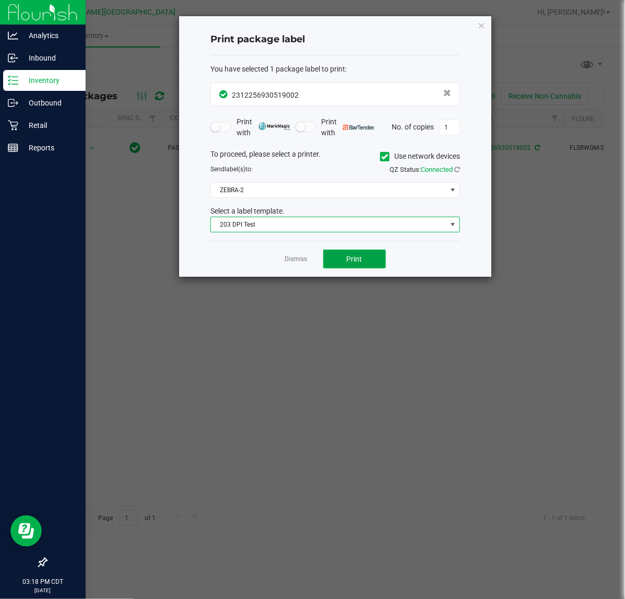
click at [348, 257] on span "Print" at bounding box center [355, 259] width 16 height 8
click at [303, 259] on link "Dismiss" at bounding box center [296, 259] width 22 height 9
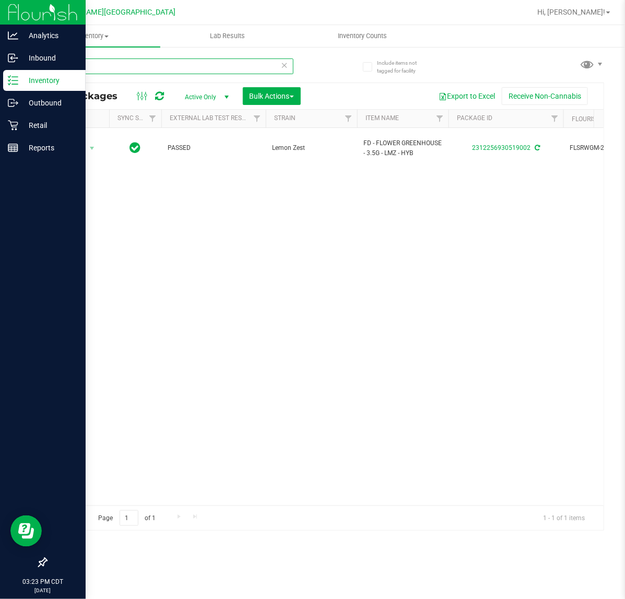
drag, startPoint x: 106, startPoint y: 72, endPoint x: -253, endPoint y: 69, distance: 359.2
click at [0, 69] on html "Analytics Inbound Inventory Outbound Retail Reports 03:23 PM CDT 08/23/2025 08/…" at bounding box center [312, 299] width 625 height 599
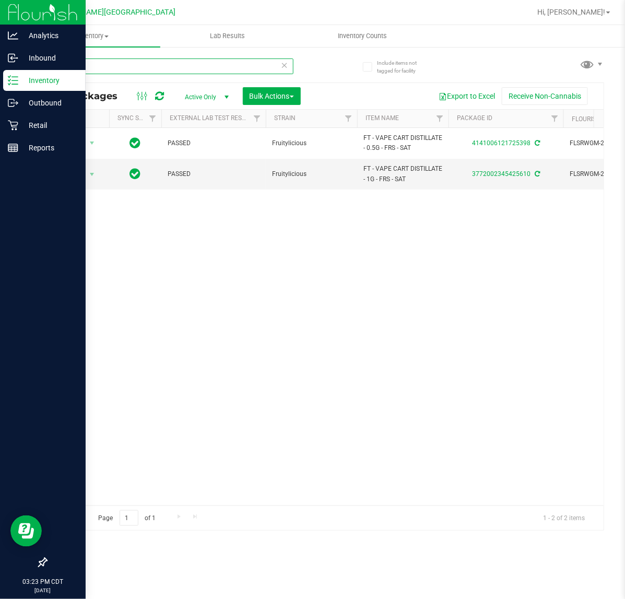
drag, startPoint x: 74, startPoint y: 65, endPoint x: -81, endPoint y: 68, distance: 155.1
click at [0, 68] on html "Analytics Inbound Inventory Outbound Retail Reports 03:23 PM CDT 08/23/2025 08/…" at bounding box center [312, 299] width 625 height 599
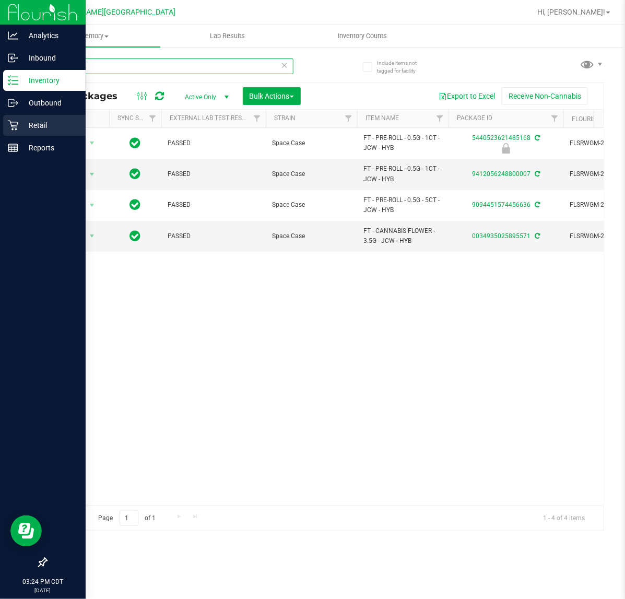
type input "jcw"
click at [19, 129] on p "Retail" at bounding box center [49, 125] width 63 height 13
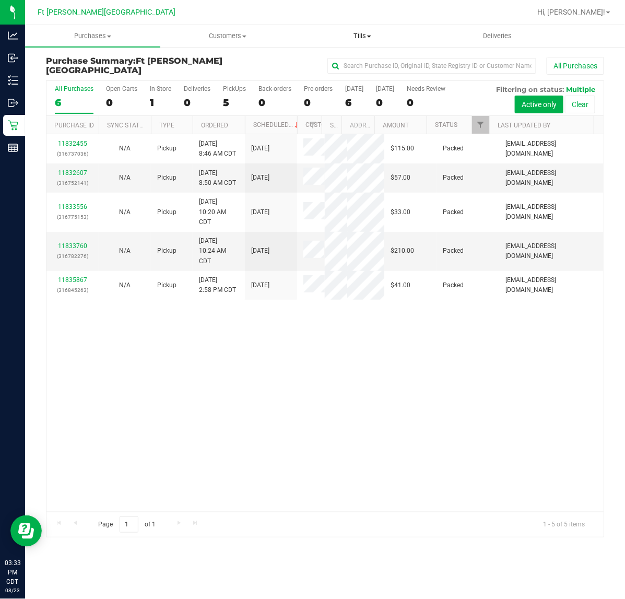
click at [364, 37] on span "Tills" at bounding box center [363, 35] width 134 height 9
click at [347, 57] on li "Manage tills" at bounding box center [362, 63] width 135 height 13
